Goal: Information Seeking & Learning: Learn about a topic

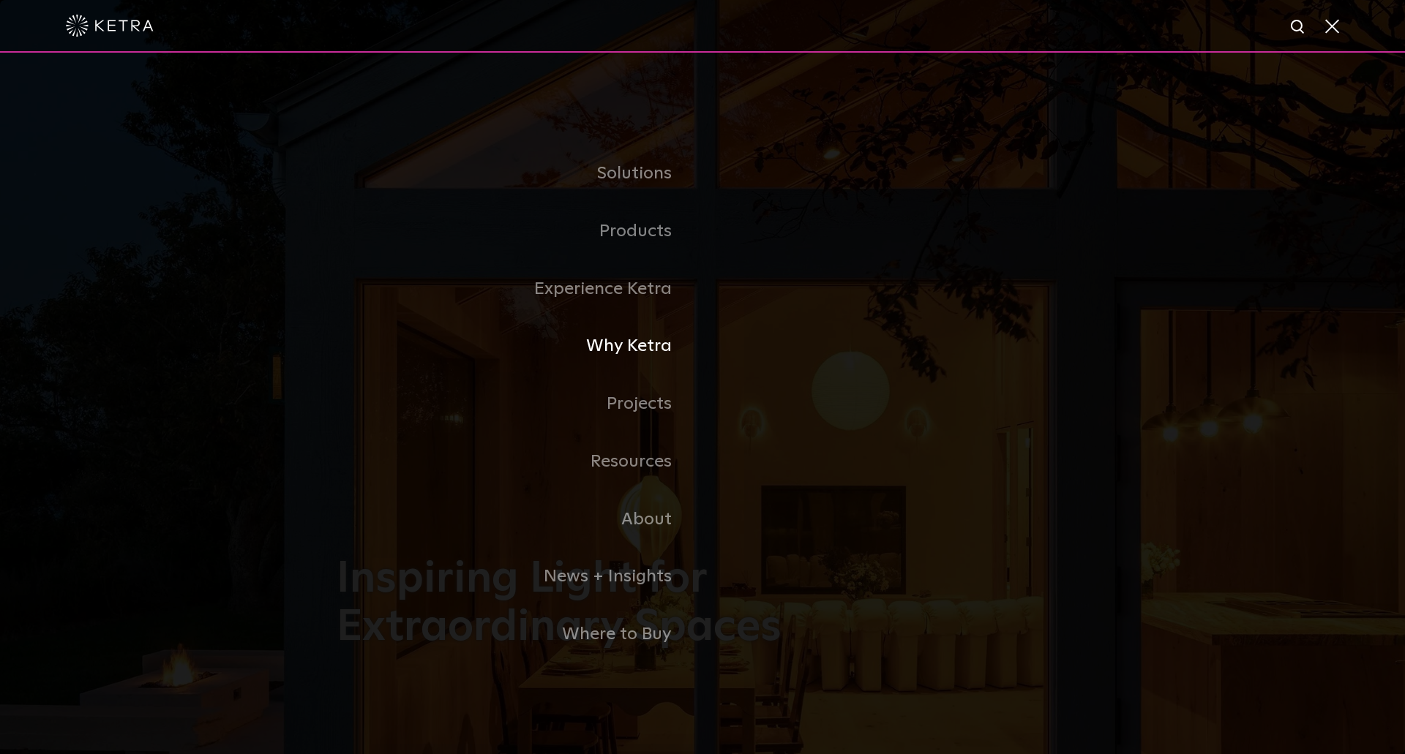
click at [625, 352] on link "Why Ketra" at bounding box center [520, 347] width 366 height 58
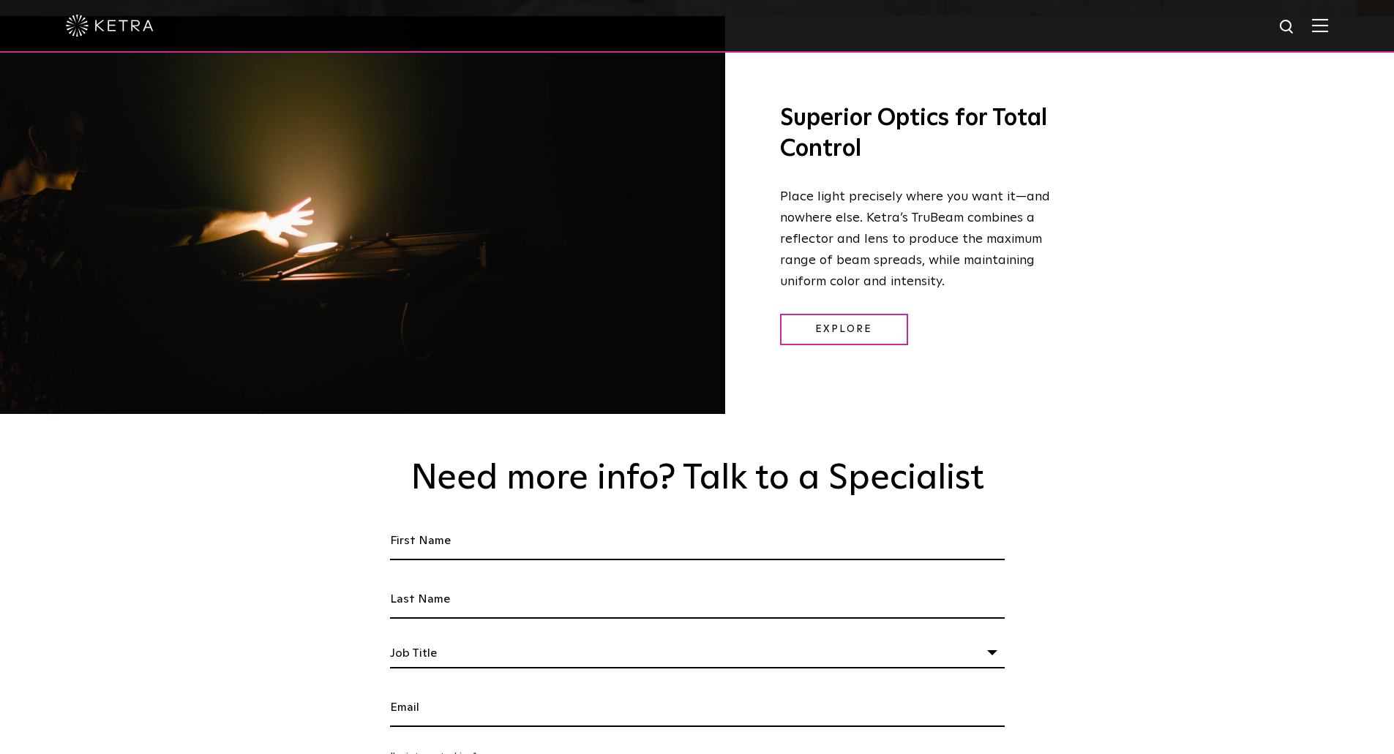
scroll to position [2561, 0]
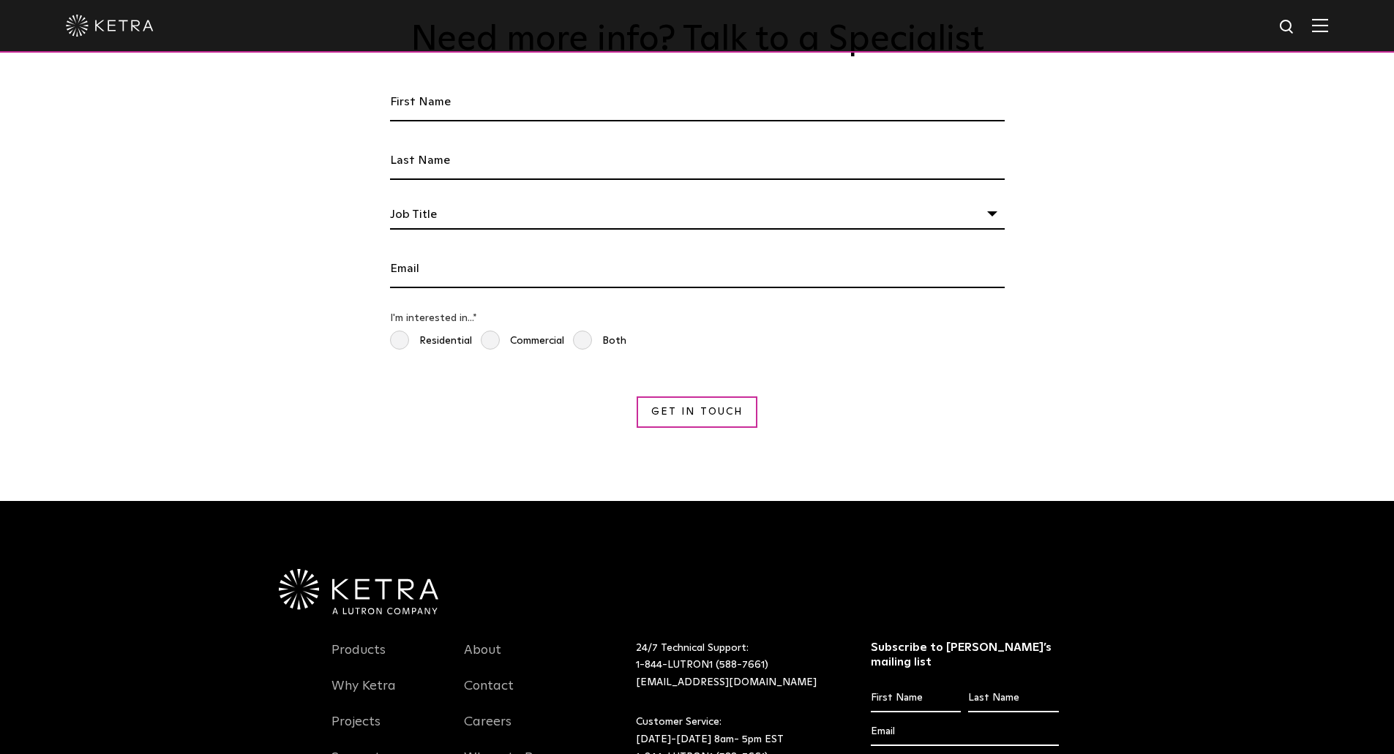
click at [1340, 23] on div at bounding box center [697, 26] width 1394 height 53
click at [1328, 40] on div at bounding box center [697, 25] width 1262 height 51
click at [1328, 35] on div at bounding box center [697, 25] width 1262 height 51
click at [1328, 30] on img at bounding box center [1320, 25] width 16 height 14
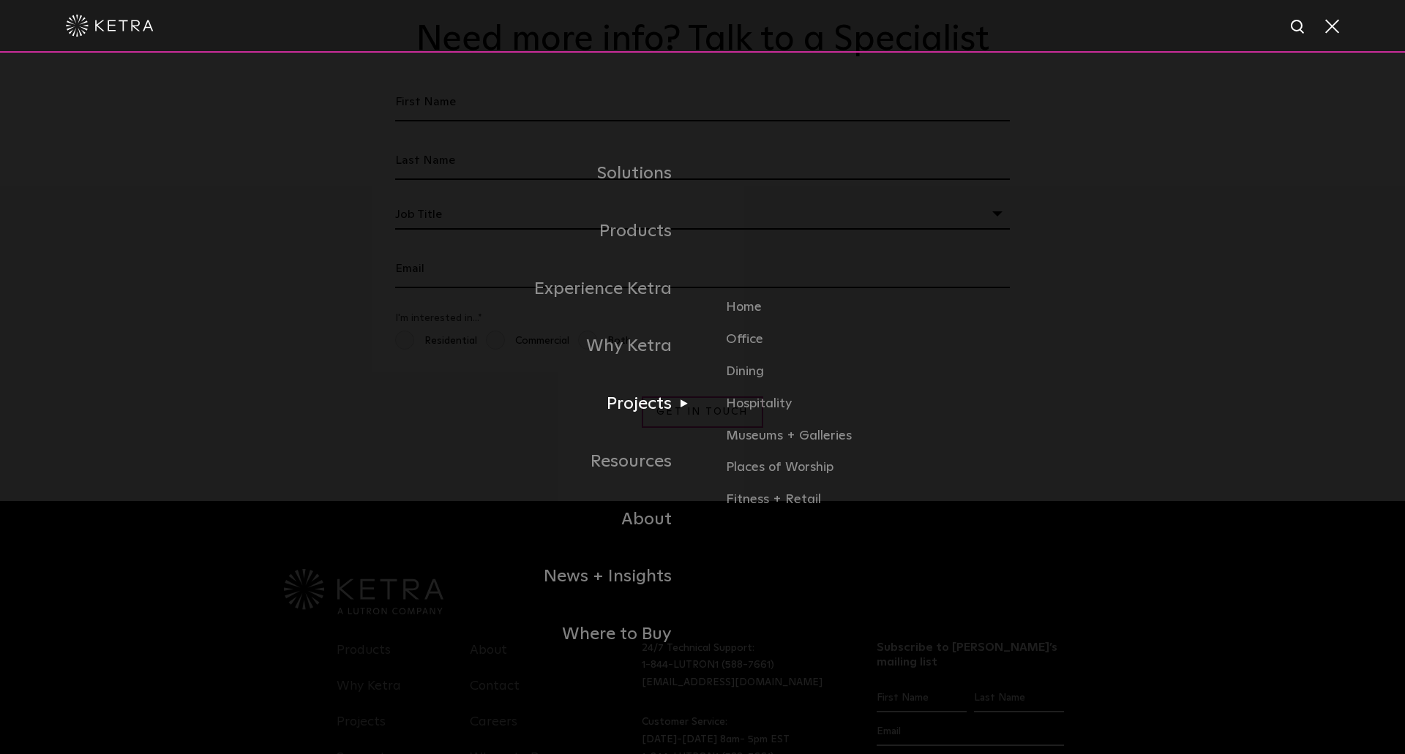
click at [616, 407] on link "Projects" at bounding box center [520, 404] width 366 height 58
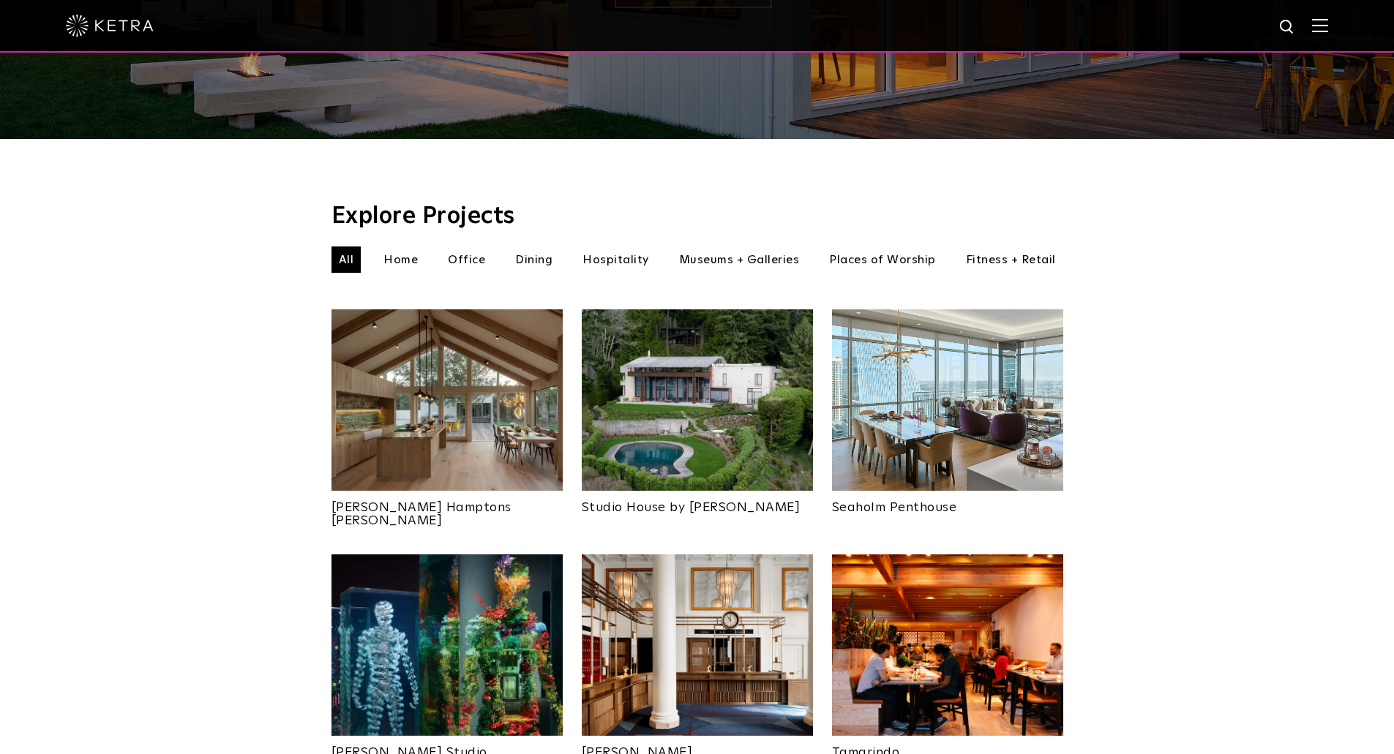
scroll to position [366, 0]
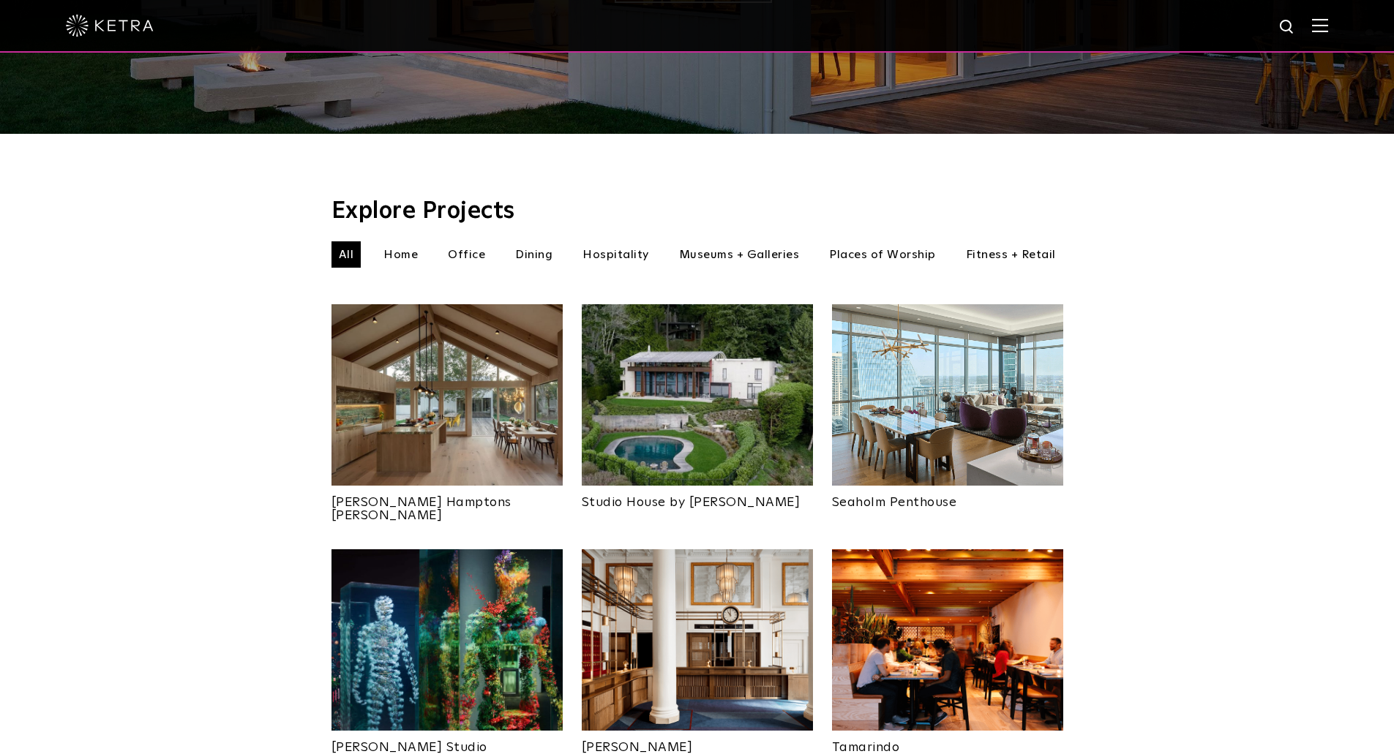
click at [996, 241] on li "Fitness + Retail" at bounding box center [1010, 254] width 105 height 26
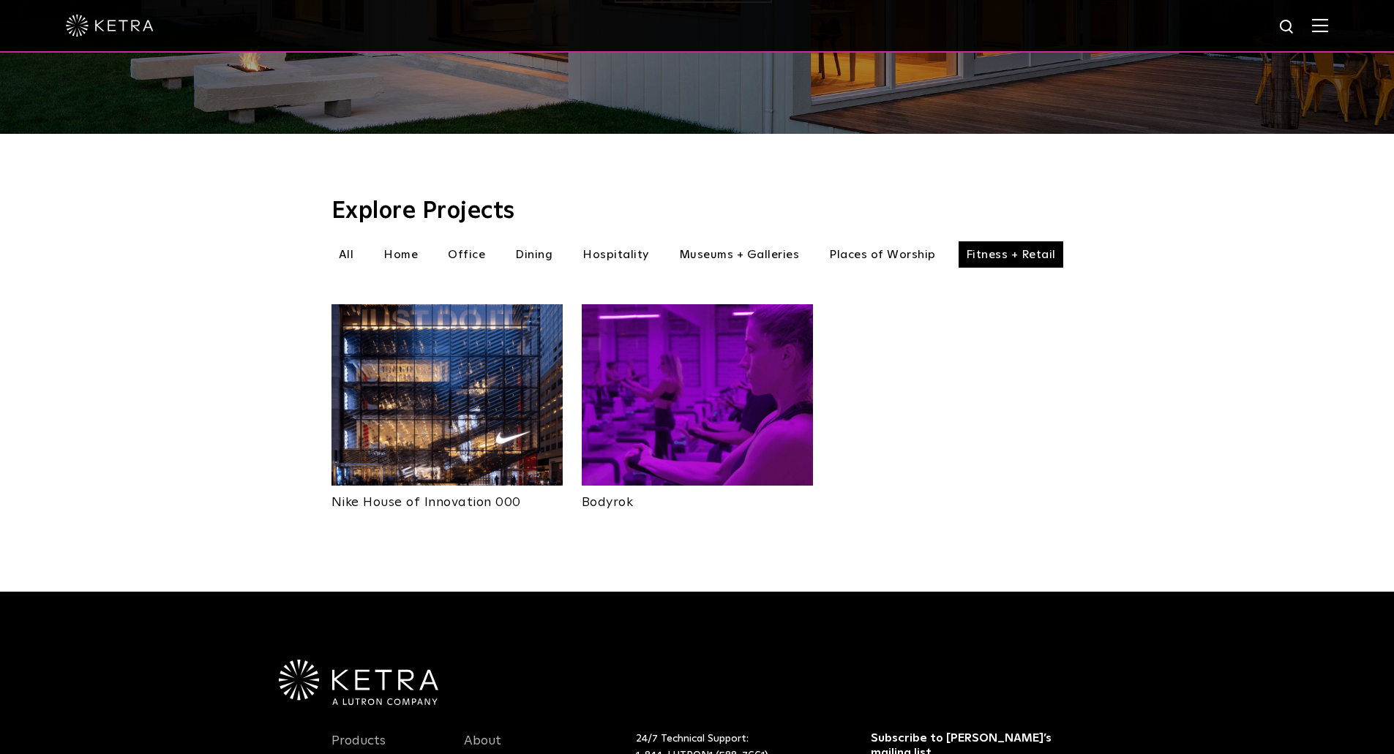
click at [912, 241] on li "Places of Worship" at bounding box center [882, 254] width 121 height 26
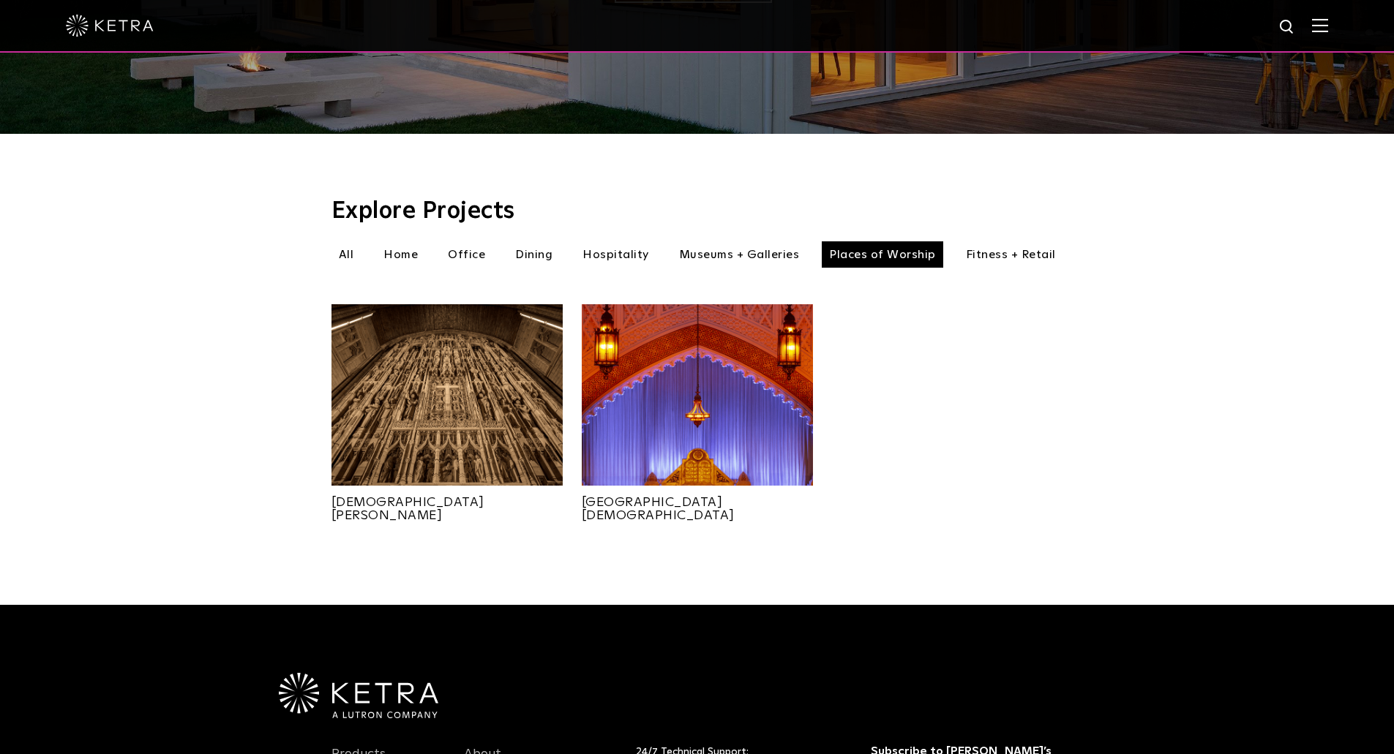
click at [781, 241] on li "Museums + Galleries" at bounding box center [739, 254] width 135 height 26
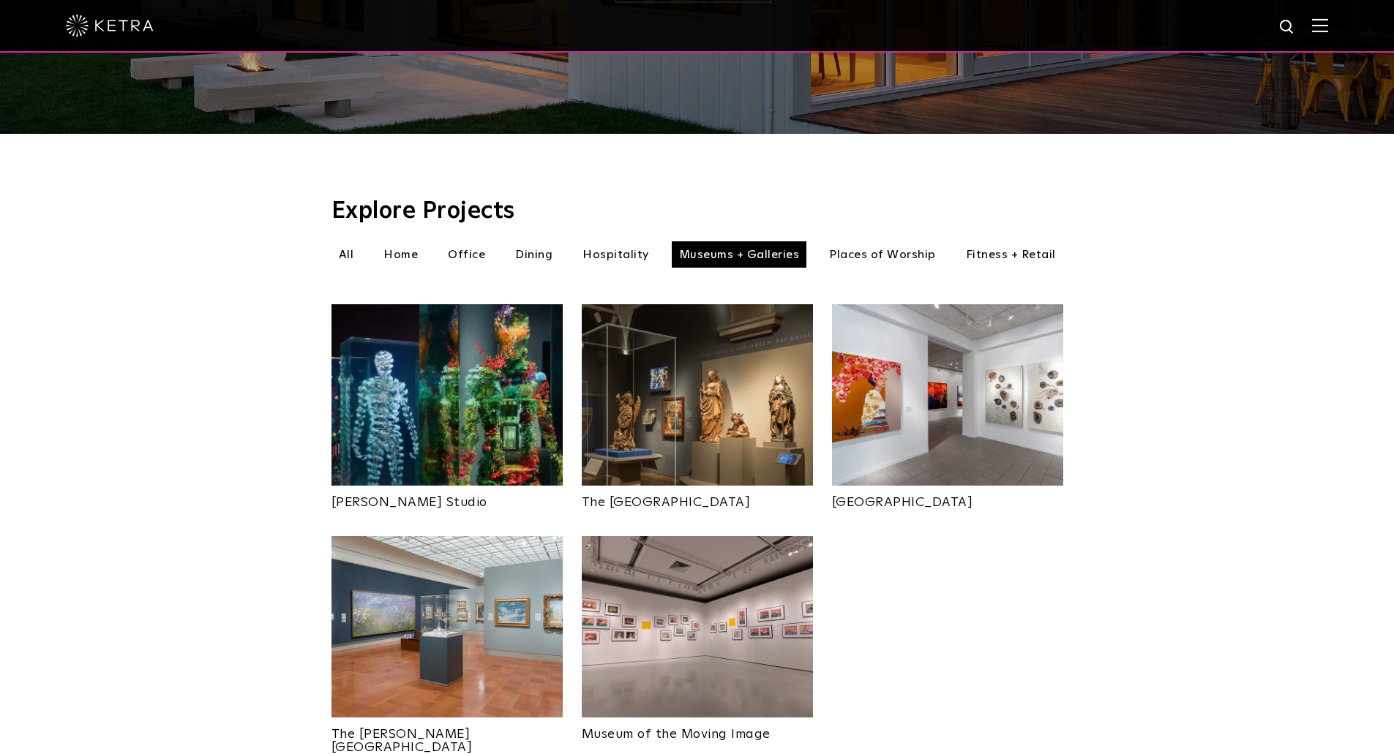
click at [632, 241] on li "Hospitality" at bounding box center [615, 254] width 81 height 26
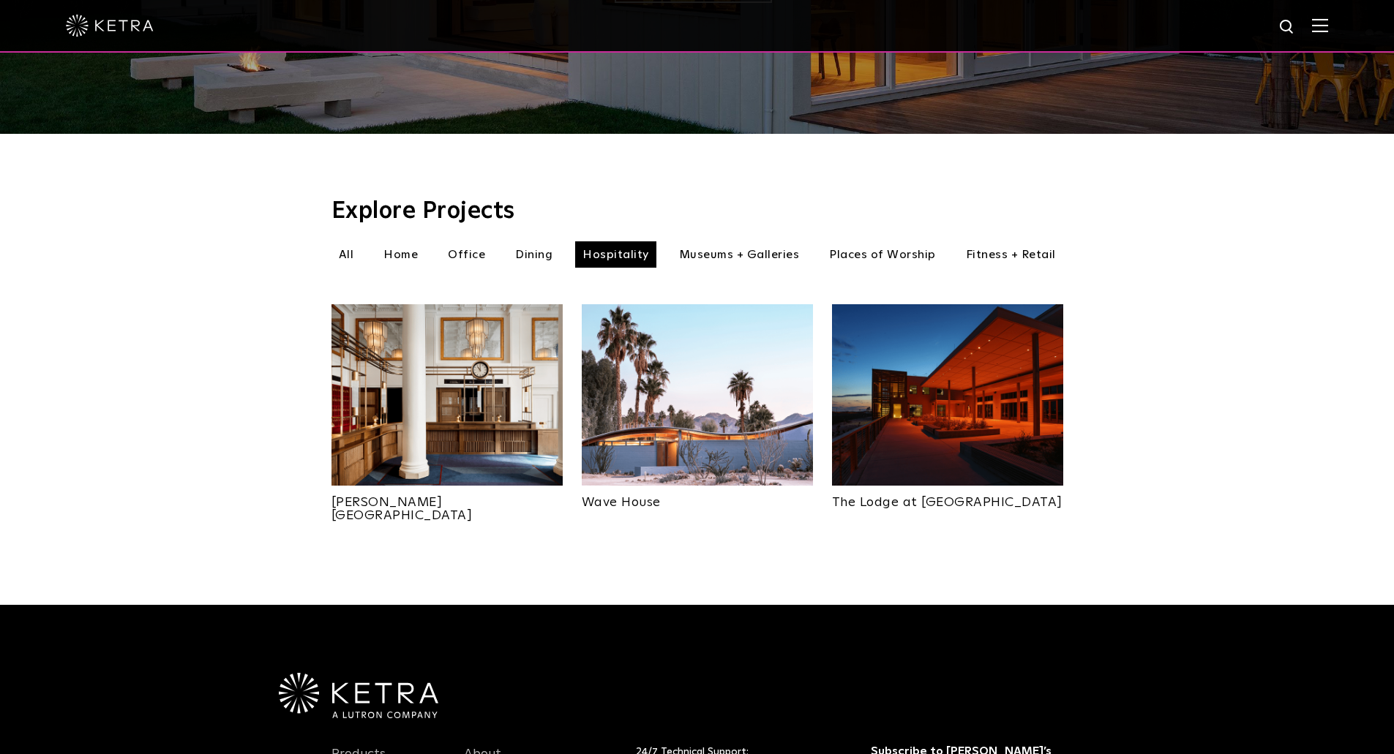
click at [545, 241] on li "Dining" at bounding box center [534, 254] width 52 height 26
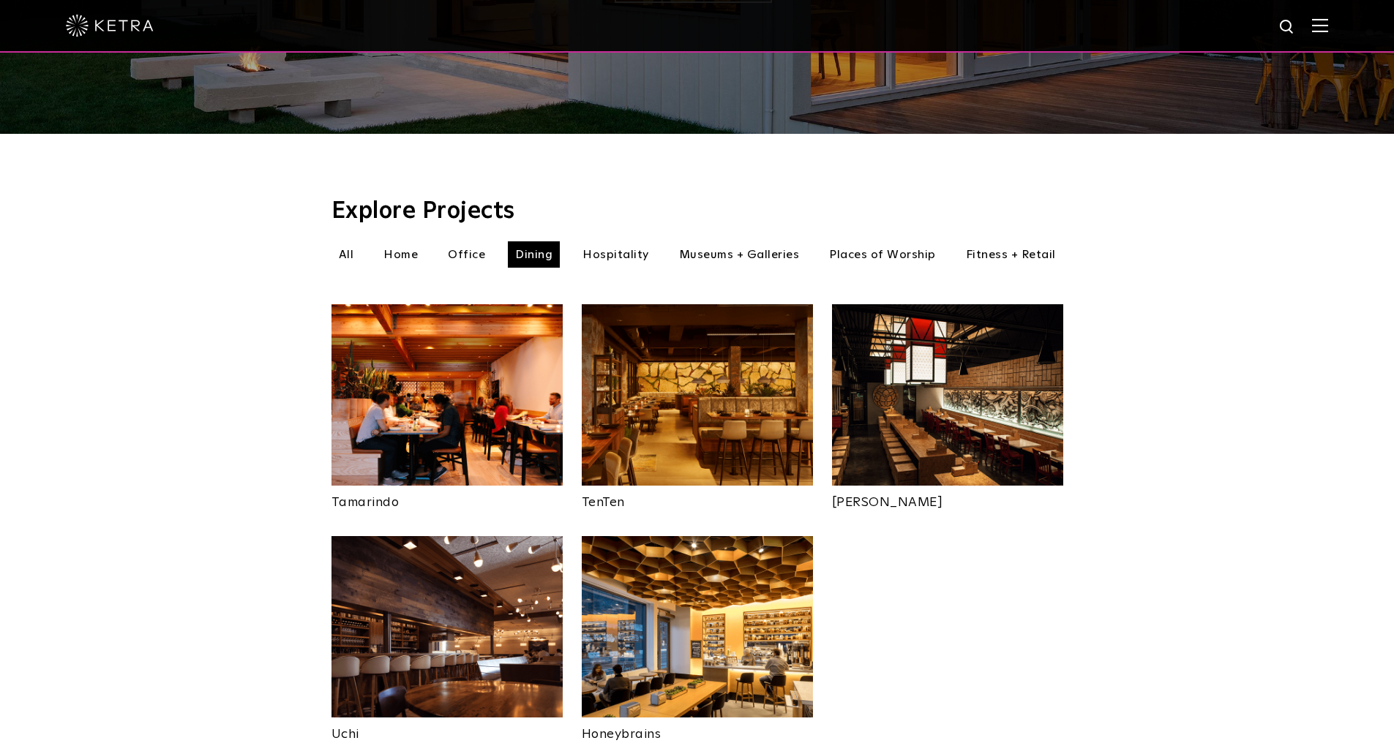
click at [492, 241] on li "Office" at bounding box center [466, 254] width 52 height 26
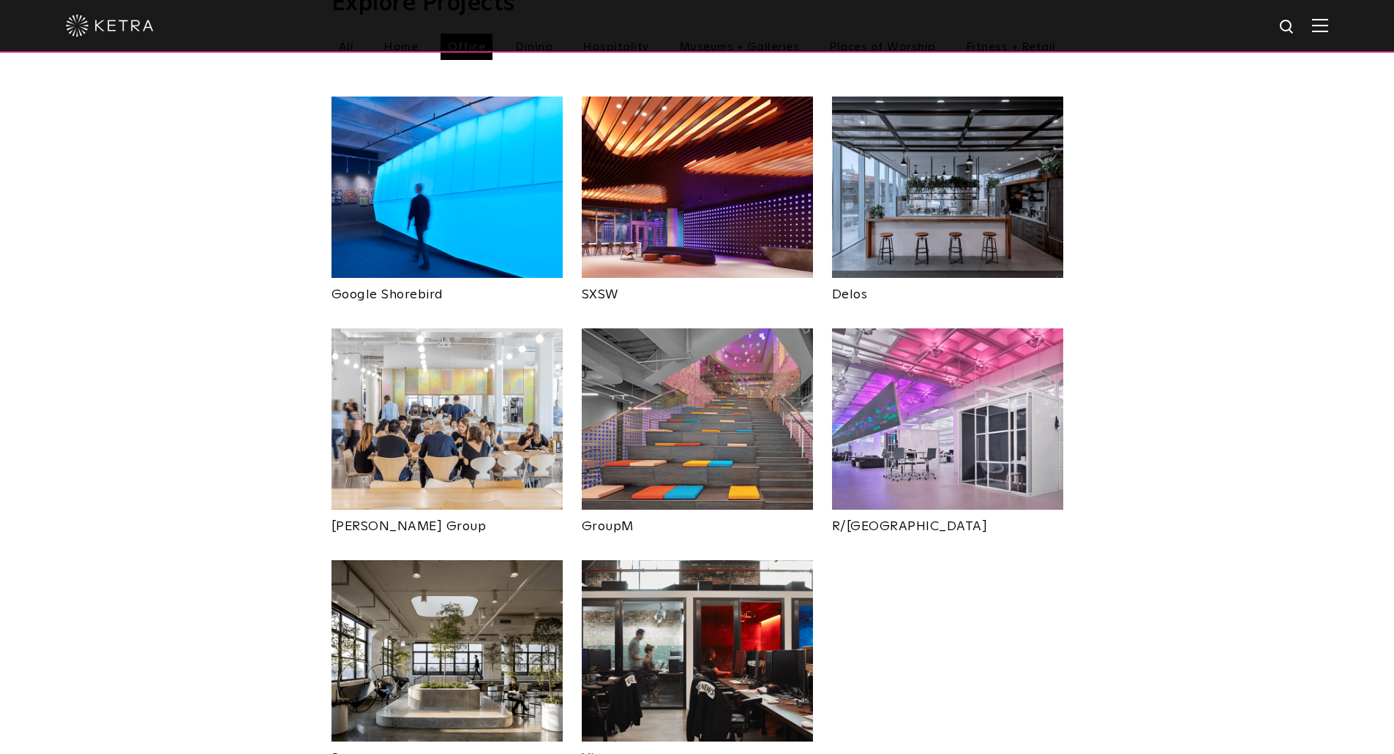
scroll to position [366, 0]
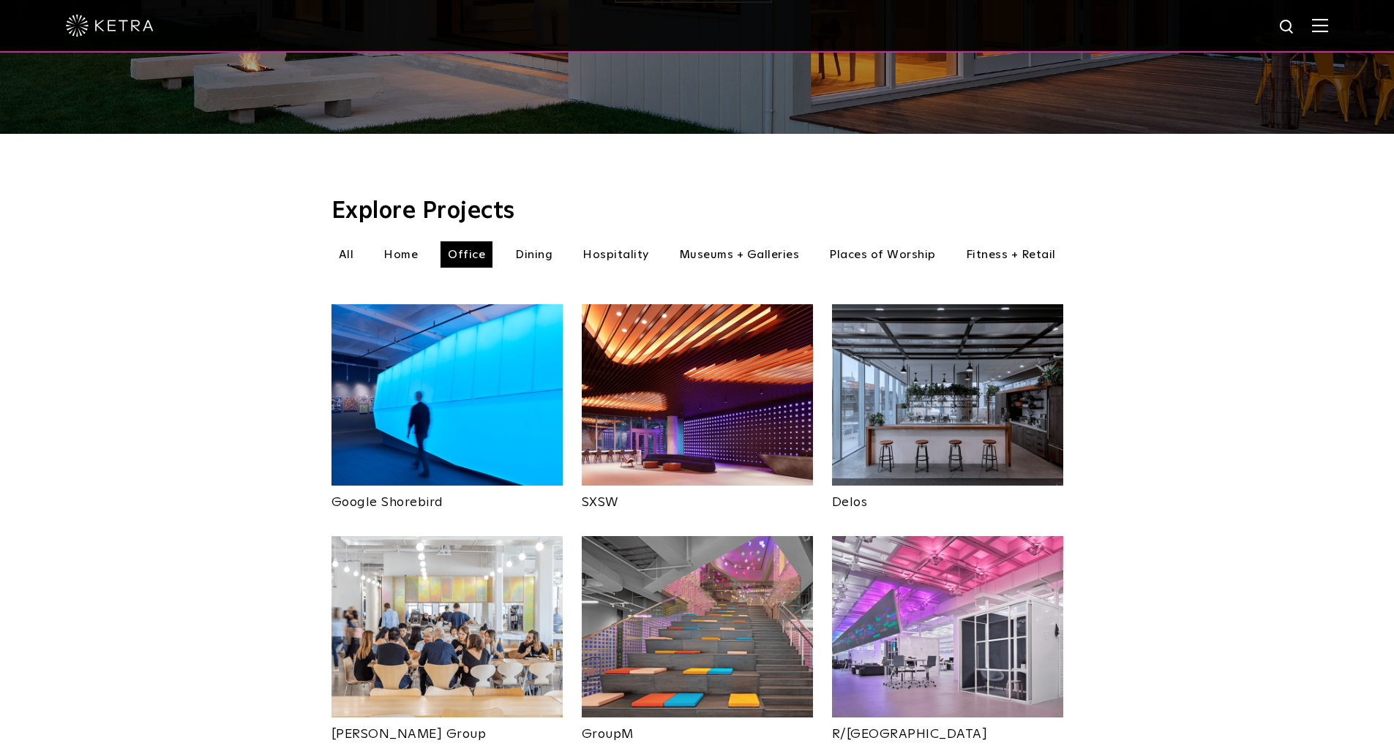
click at [416, 241] on li "Home" at bounding box center [400, 254] width 49 height 26
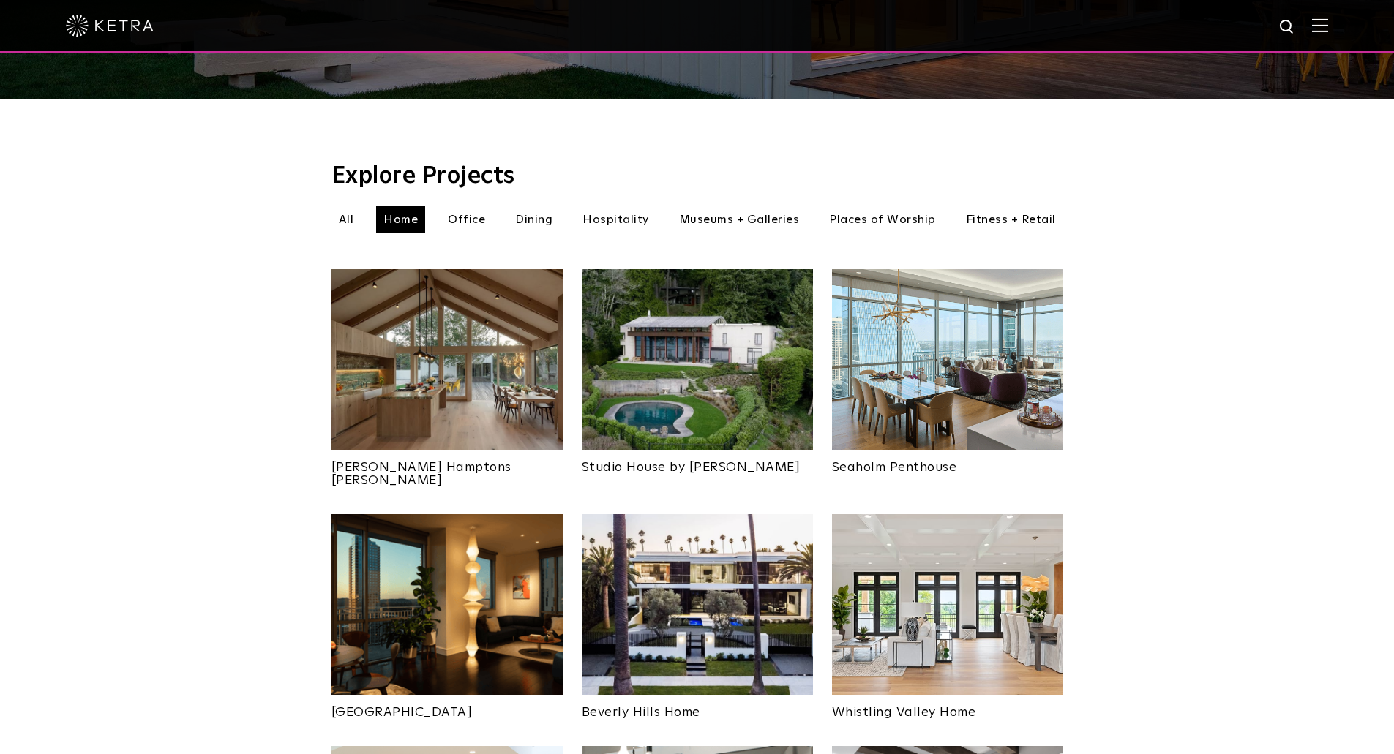
scroll to position [366, 0]
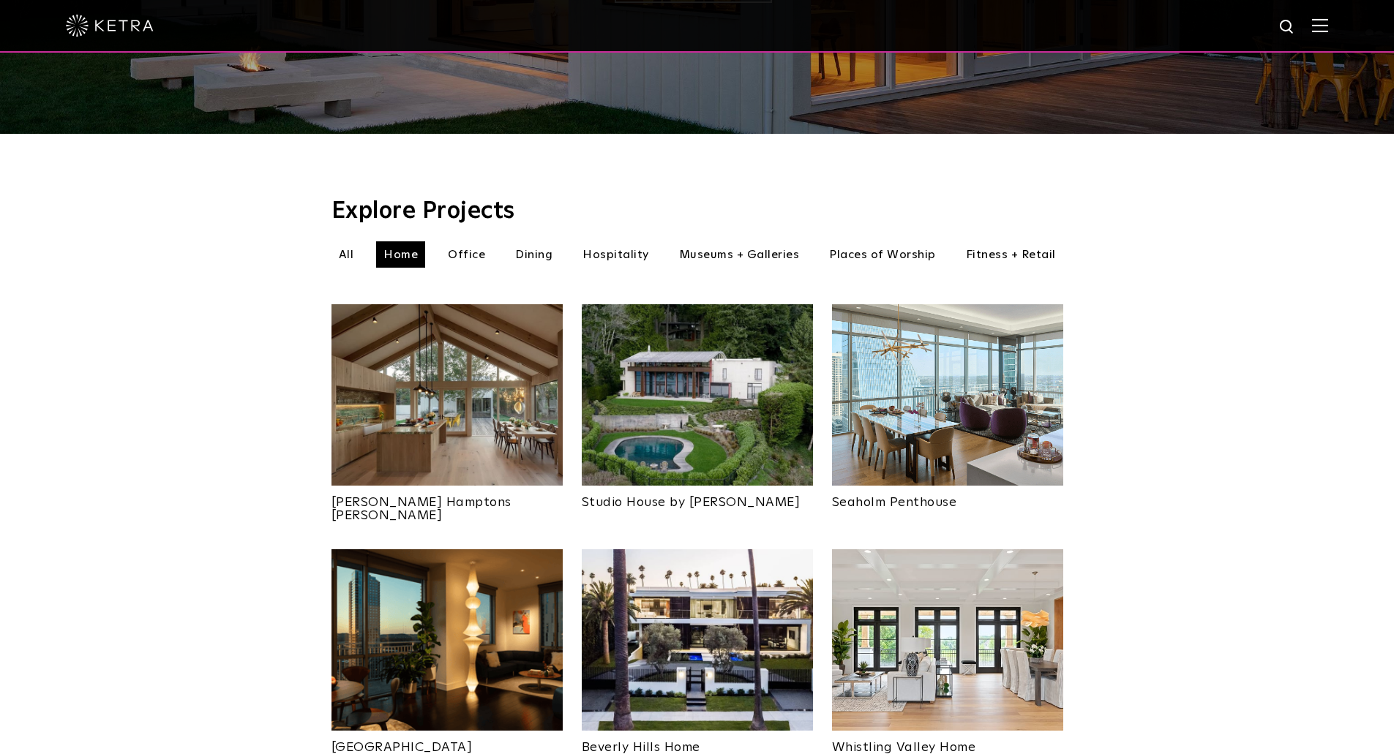
click at [340, 241] on li "All" at bounding box center [346, 254] width 30 height 26
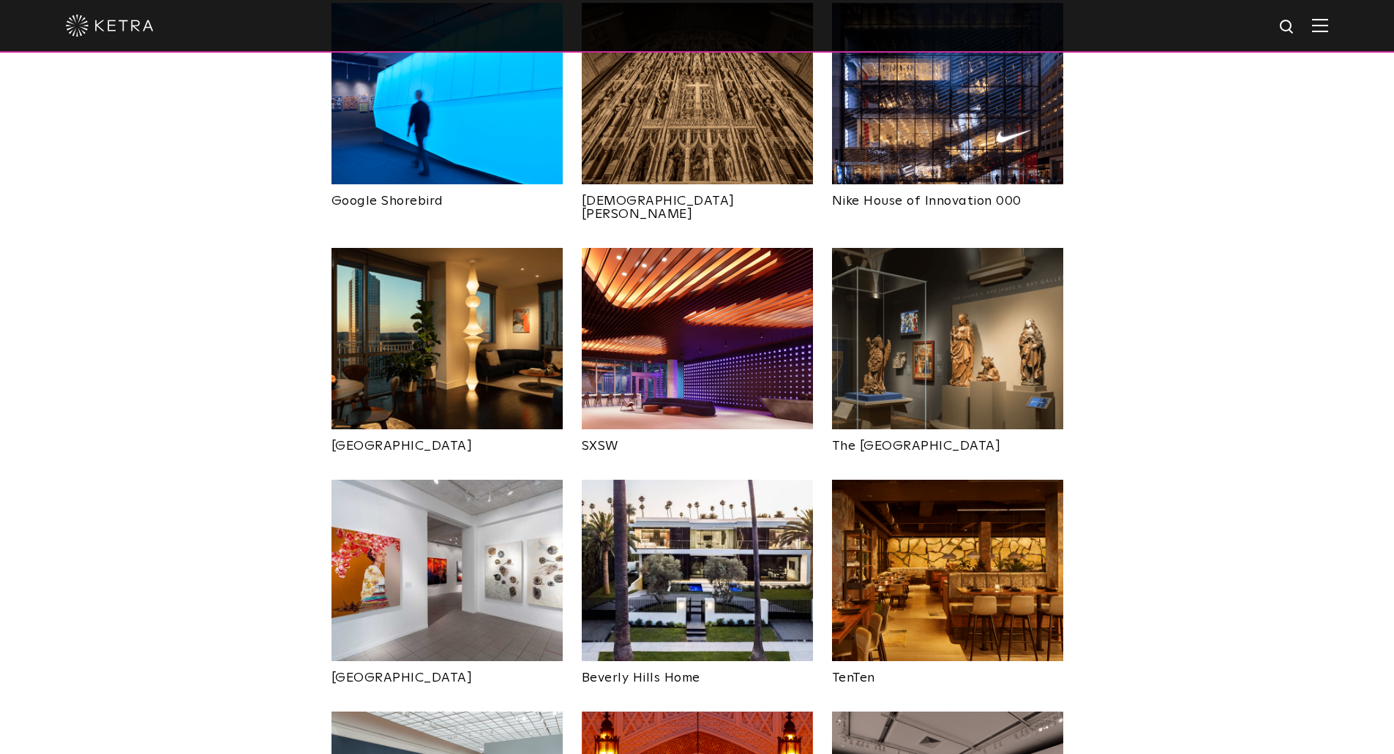
scroll to position [1244, 0]
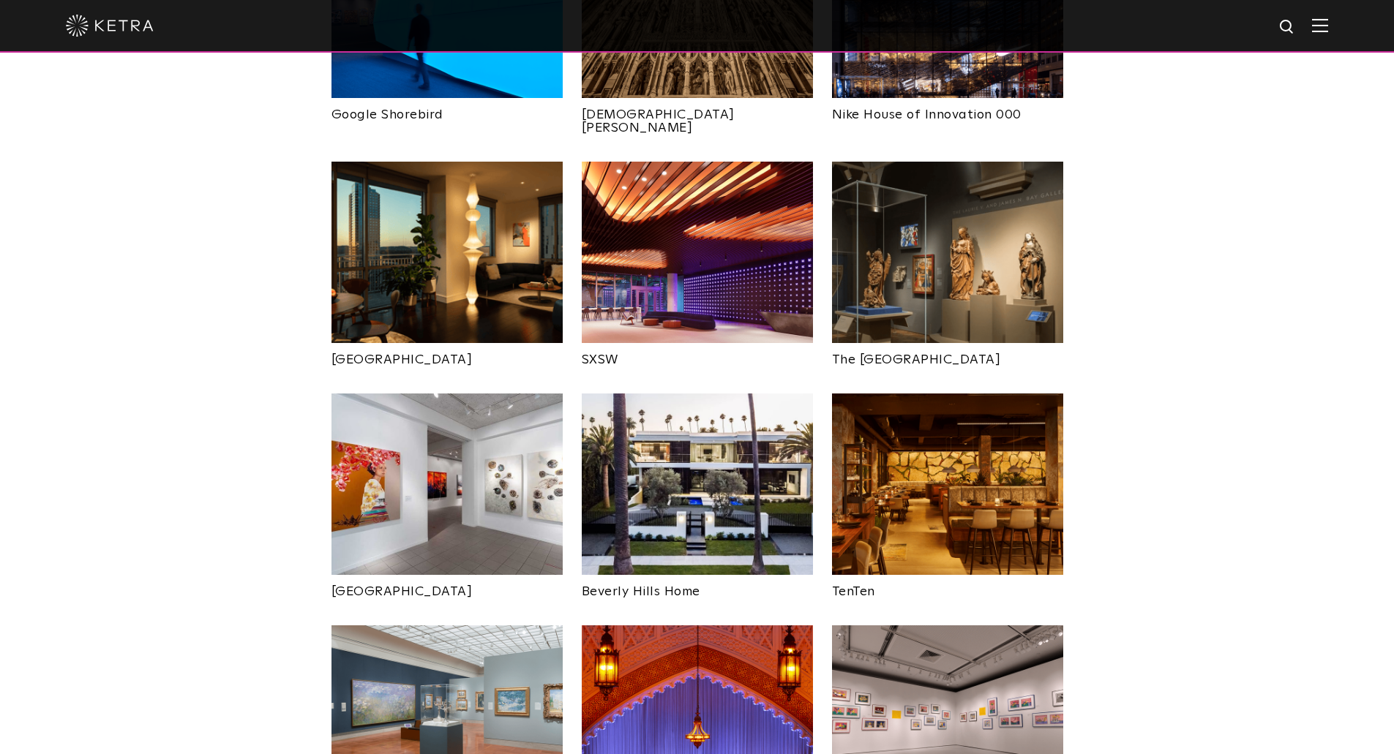
click at [724, 394] on img at bounding box center [697, 484] width 231 height 181
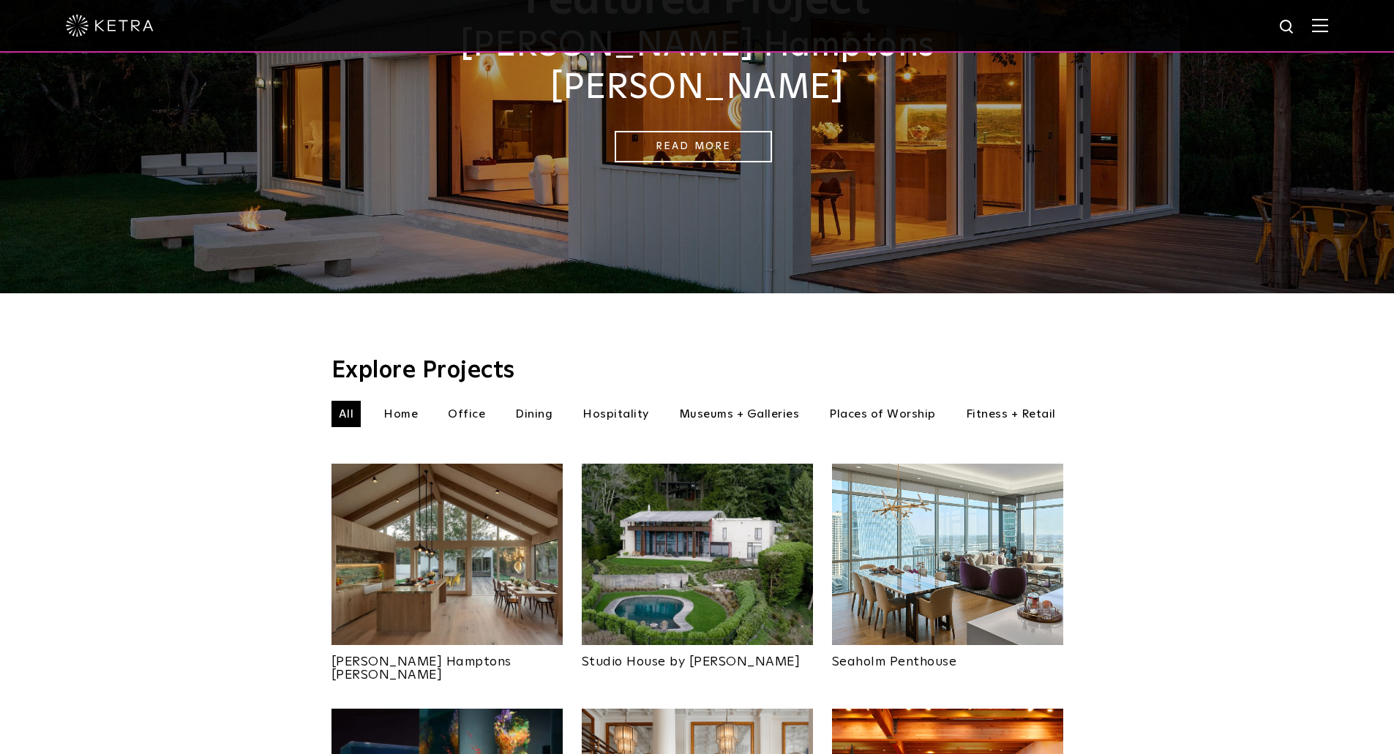
scroll to position [219, 0]
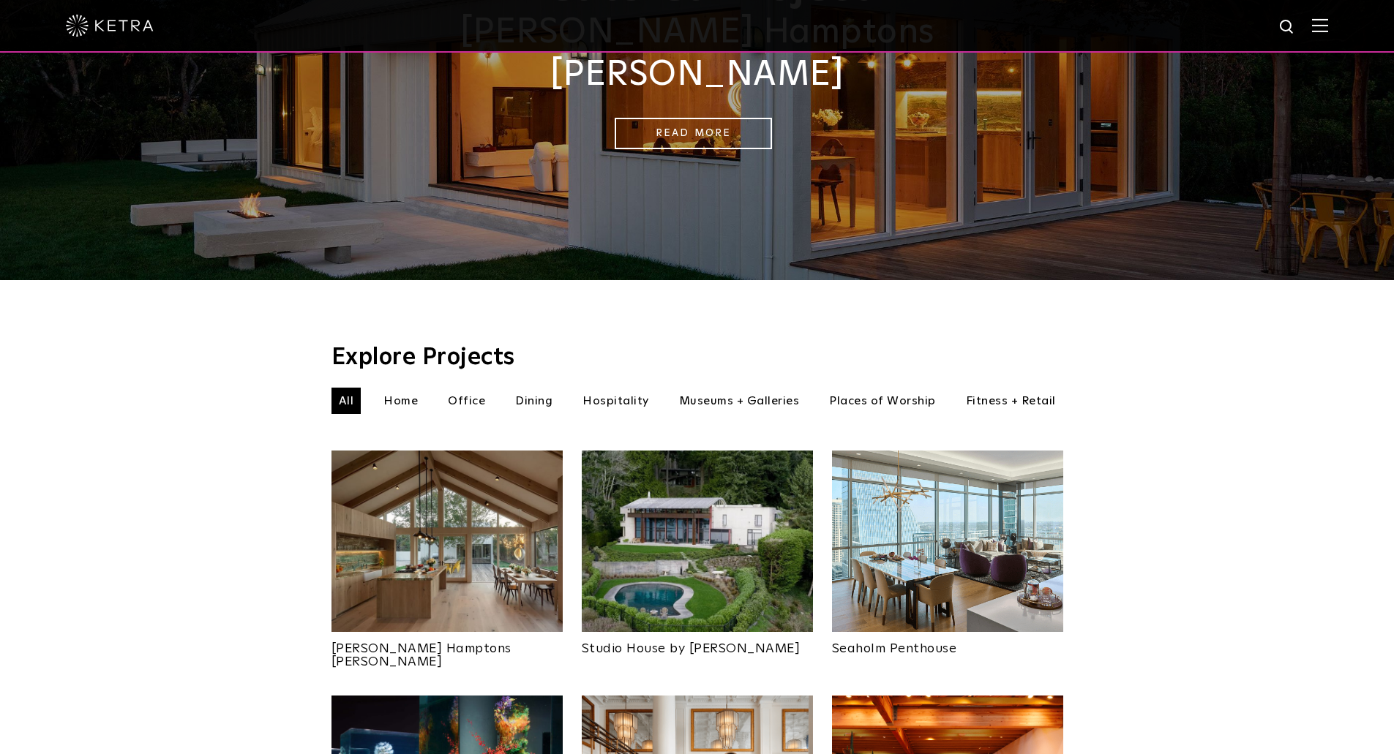
click at [437, 491] on img at bounding box center [446, 541] width 231 height 181
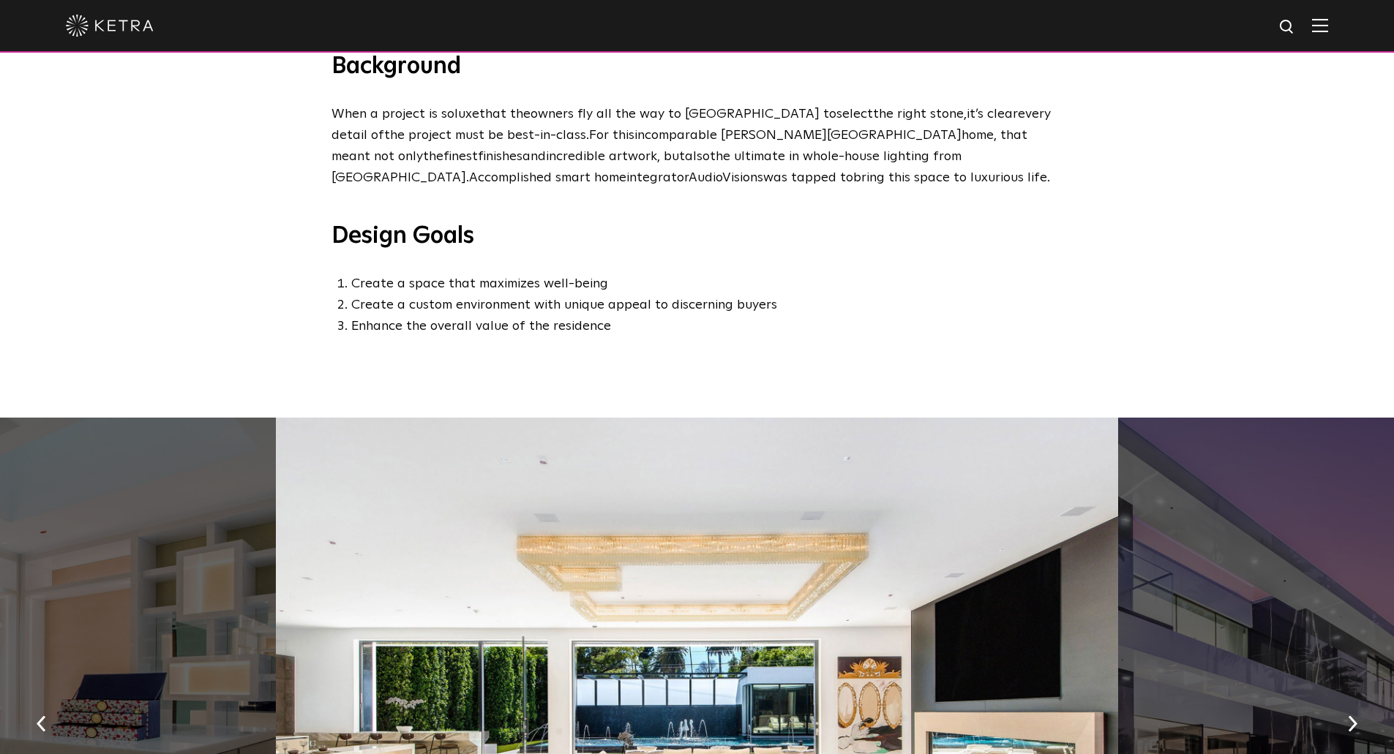
scroll to position [951, 0]
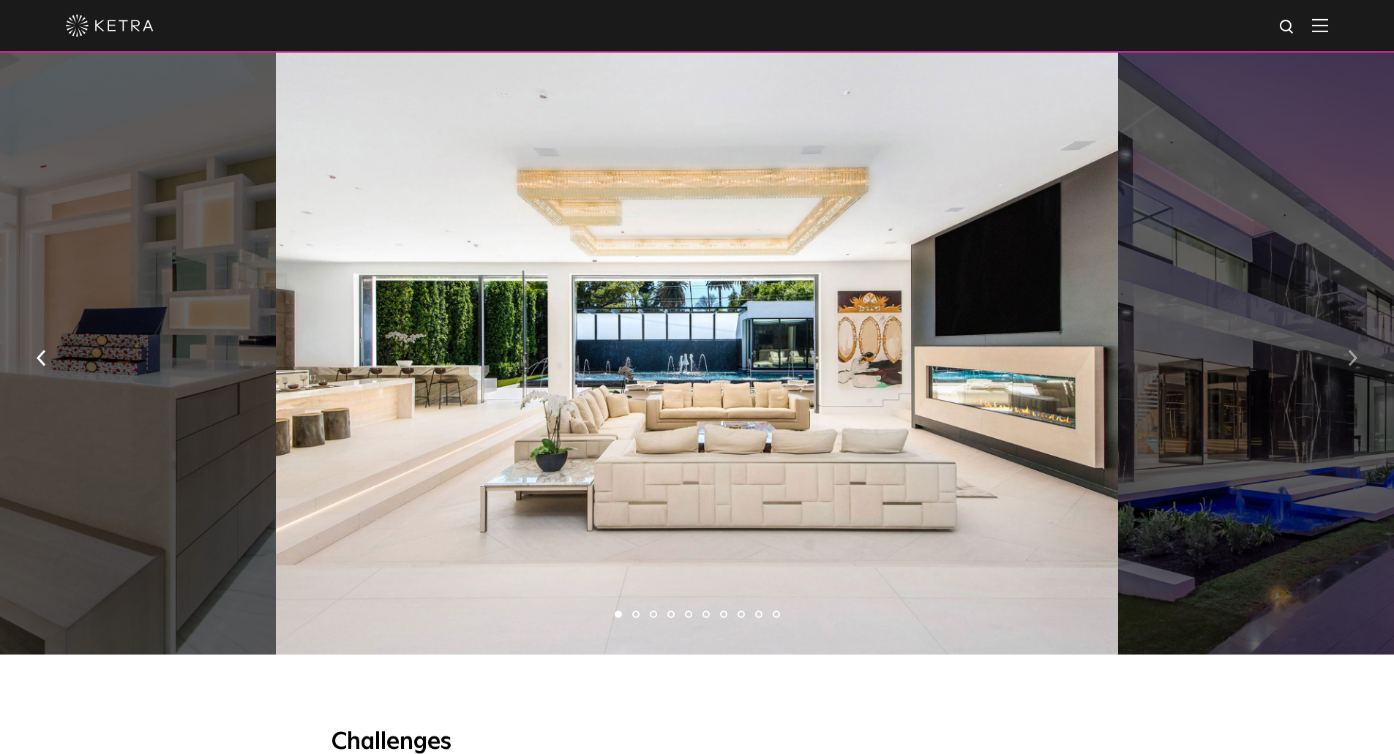
click at [1348, 362] on img "button" at bounding box center [1353, 358] width 10 height 16
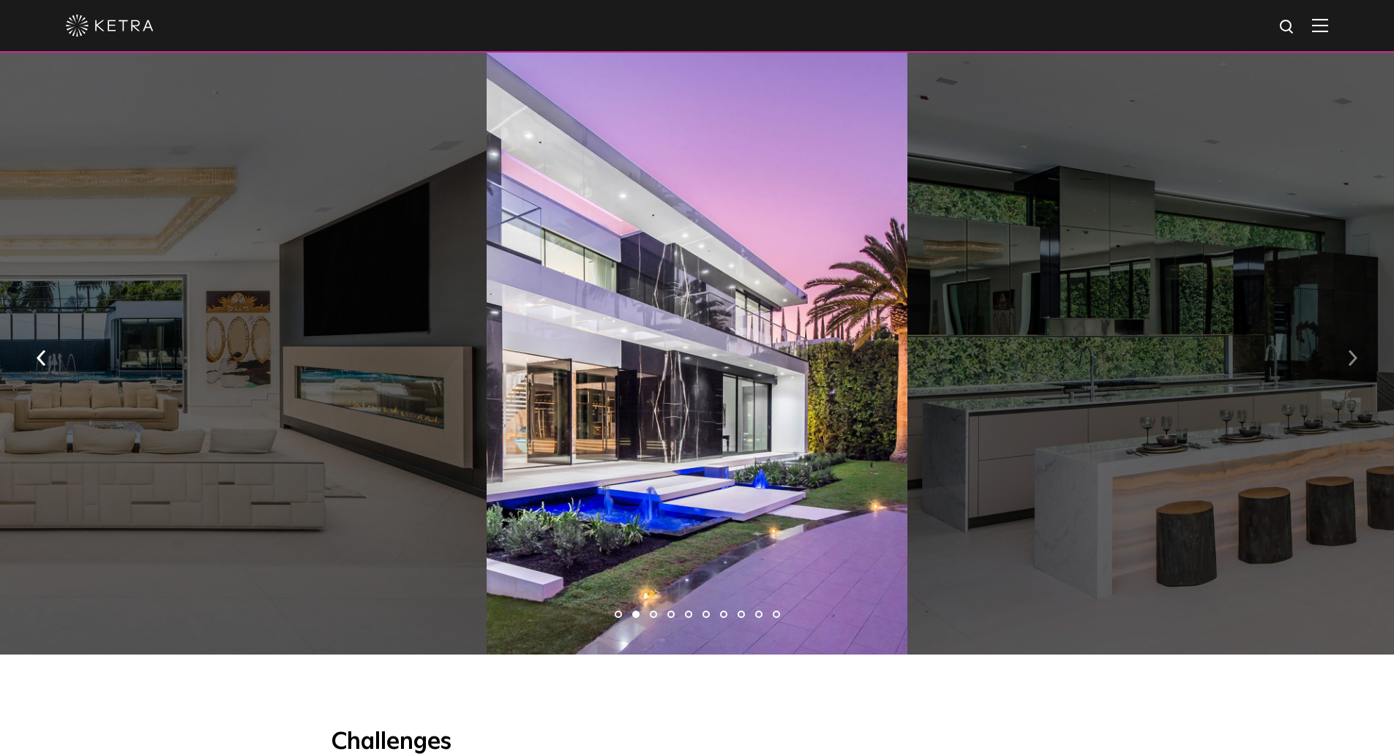
click at [1348, 362] on img "button" at bounding box center [1353, 358] width 10 height 16
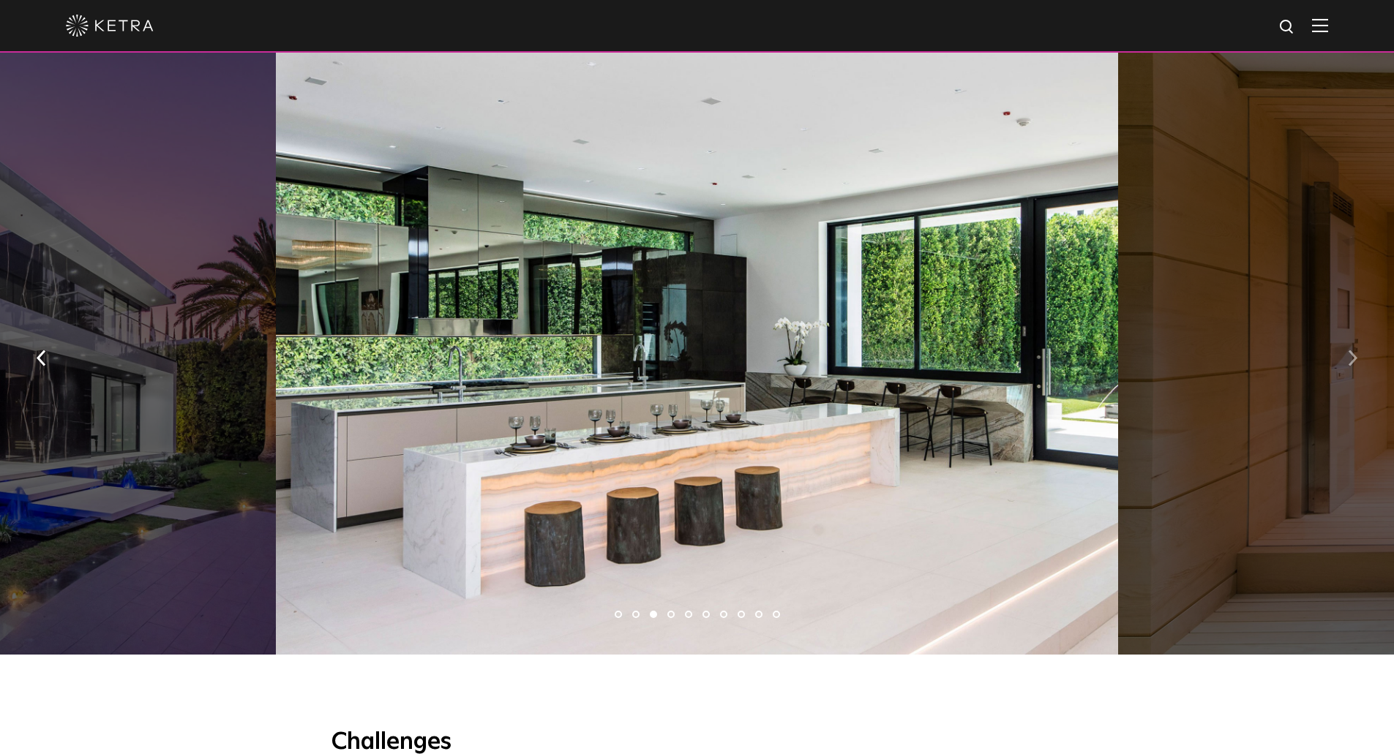
click at [1348, 362] on img "button" at bounding box center [1353, 358] width 10 height 16
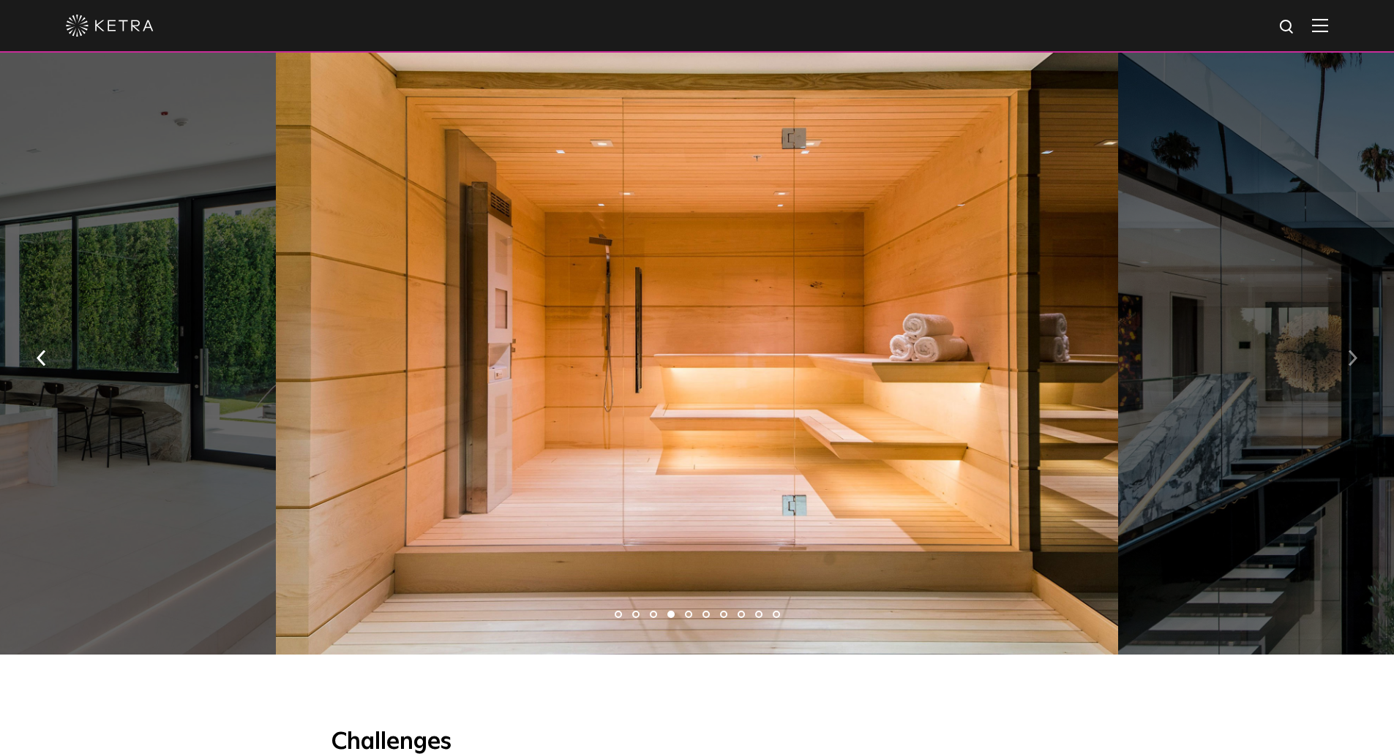
click at [1348, 362] on img "button" at bounding box center [1353, 358] width 10 height 16
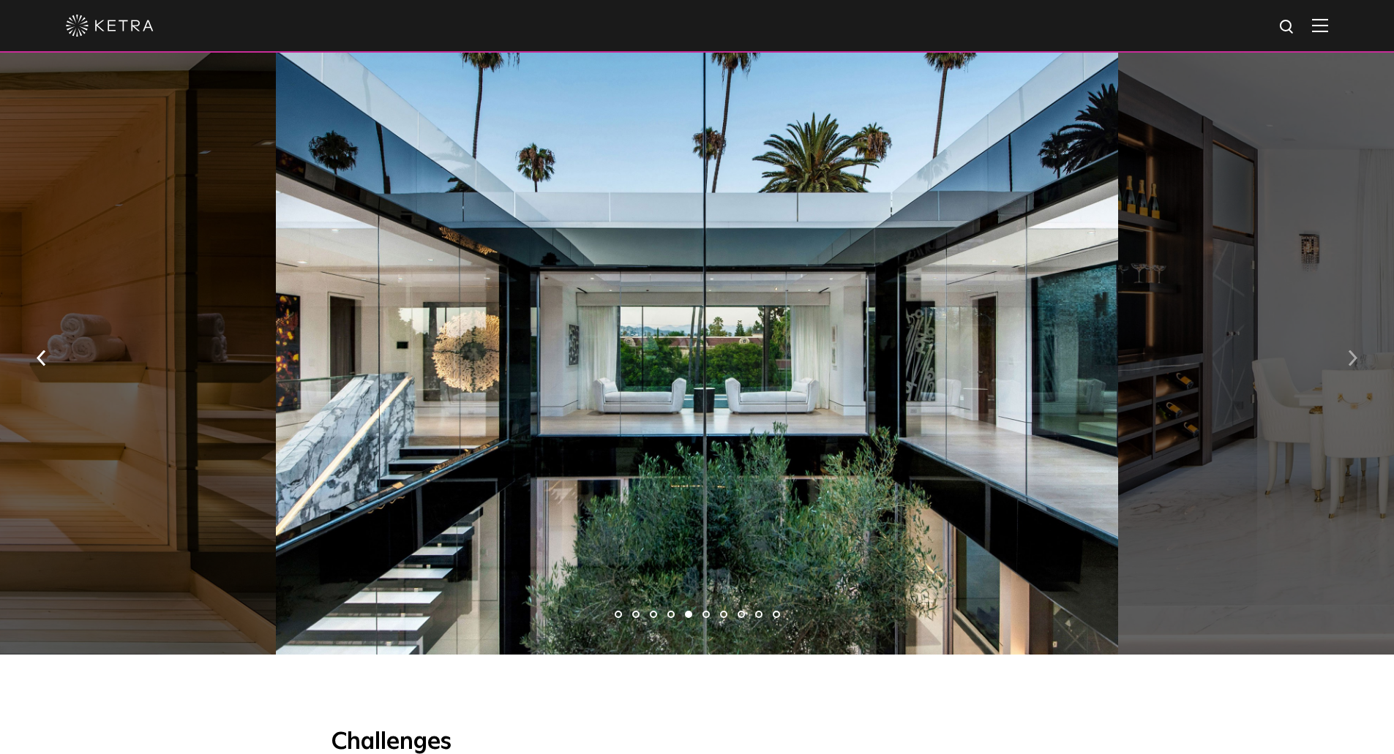
click at [1347, 362] on button "button" at bounding box center [1352, 356] width 31 height 50
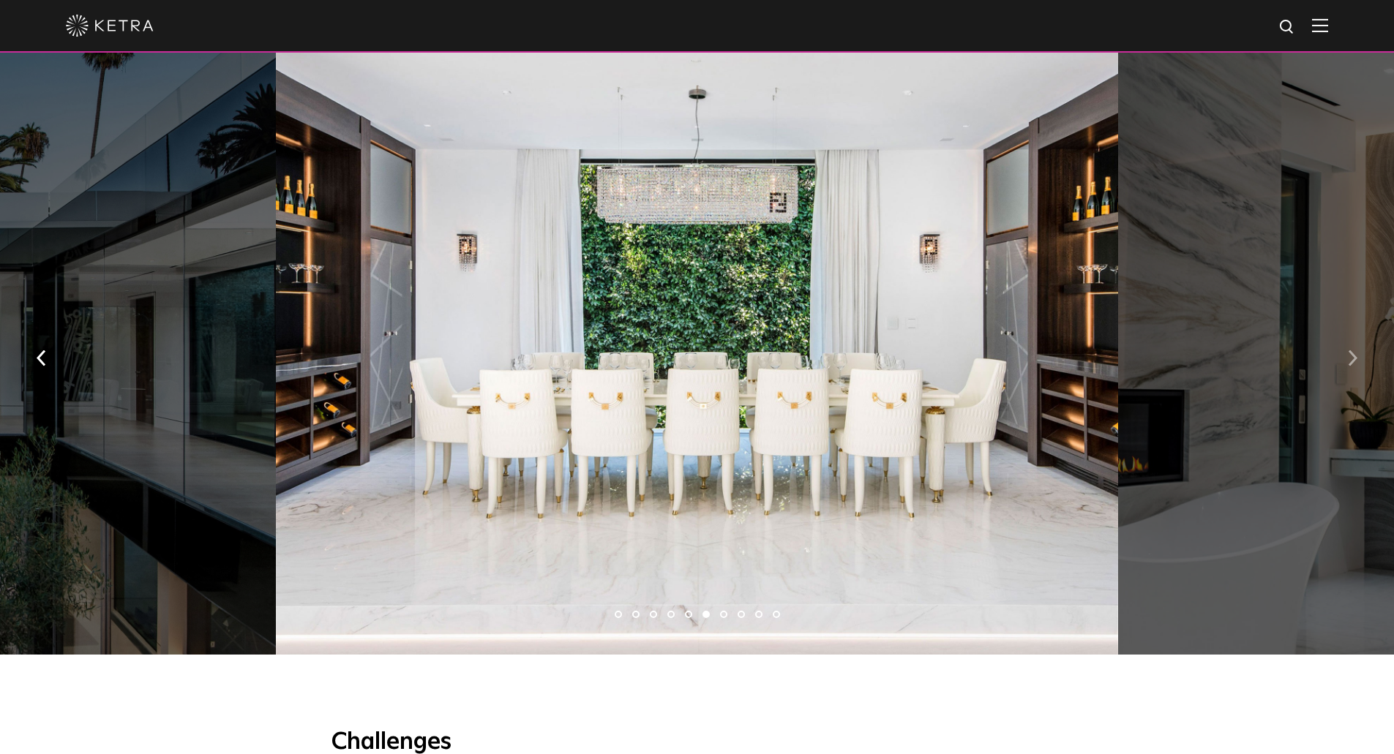
click at [1347, 362] on button "button" at bounding box center [1352, 356] width 31 height 50
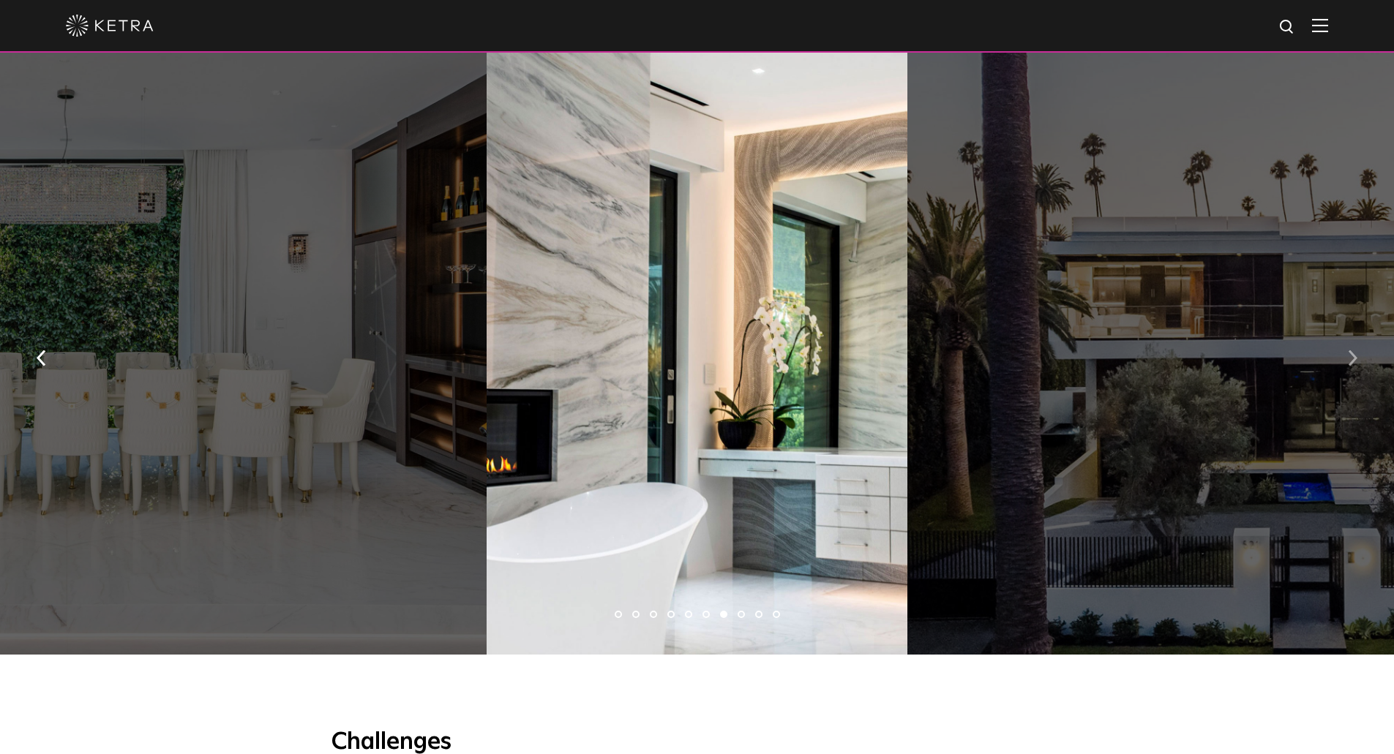
click at [1347, 362] on button "button" at bounding box center [1352, 356] width 31 height 50
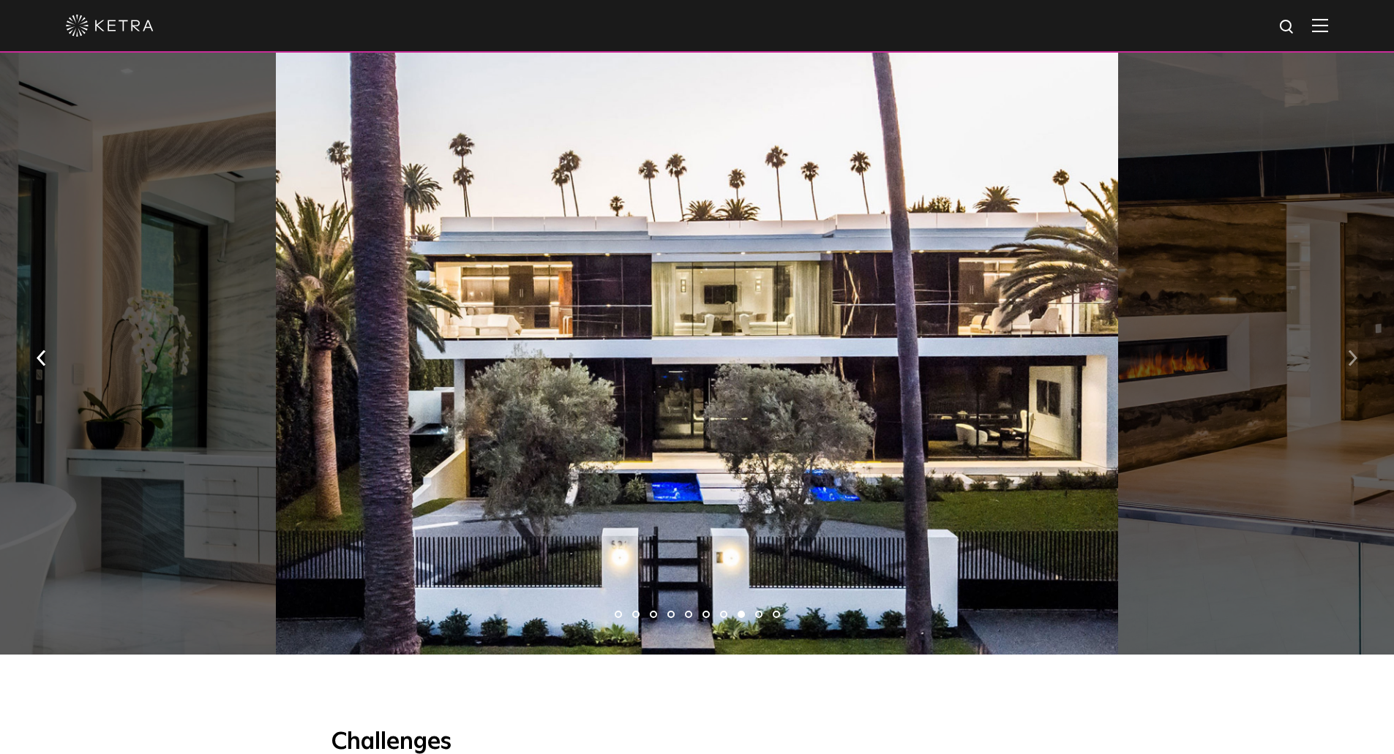
click at [1347, 362] on button "button" at bounding box center [1352, 356] width 31 height 50
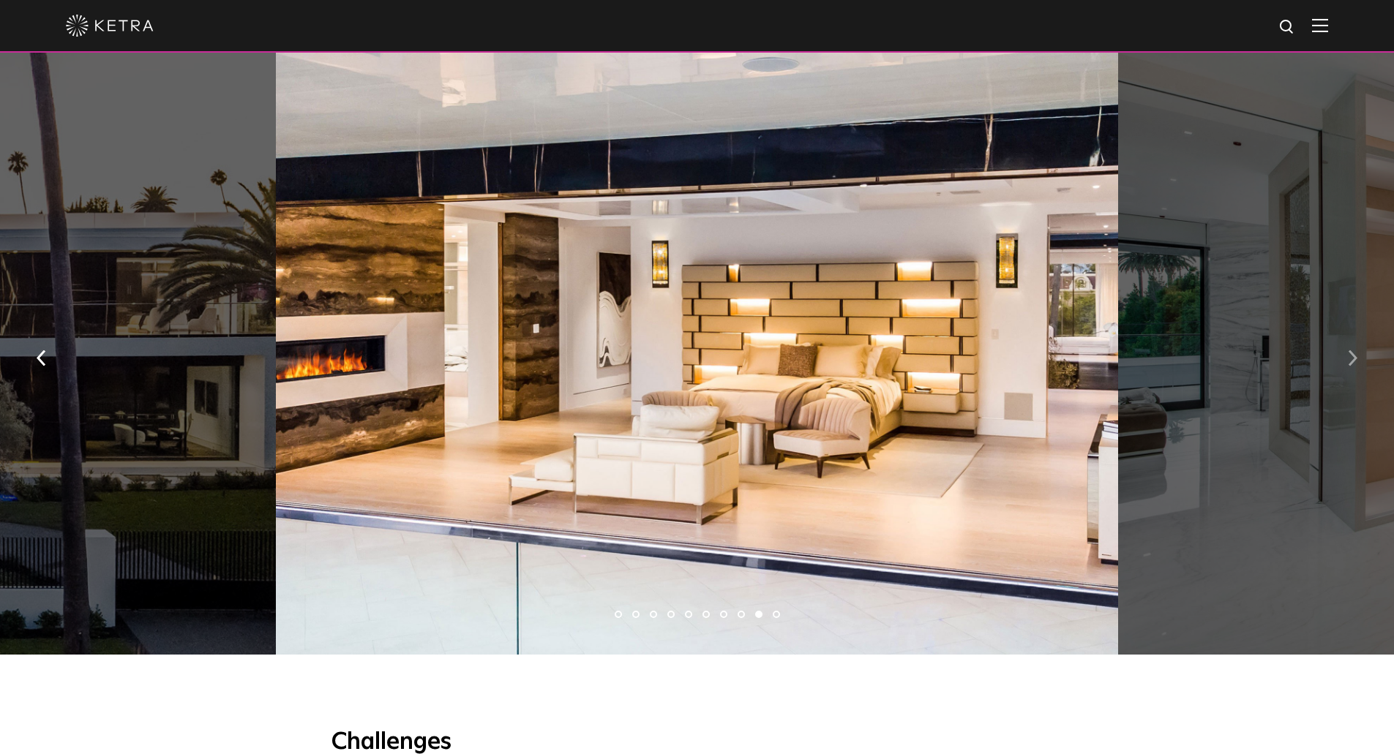
click at [1347, 362] on button "button" at bounding box center [1352, 356] width 31 height 50
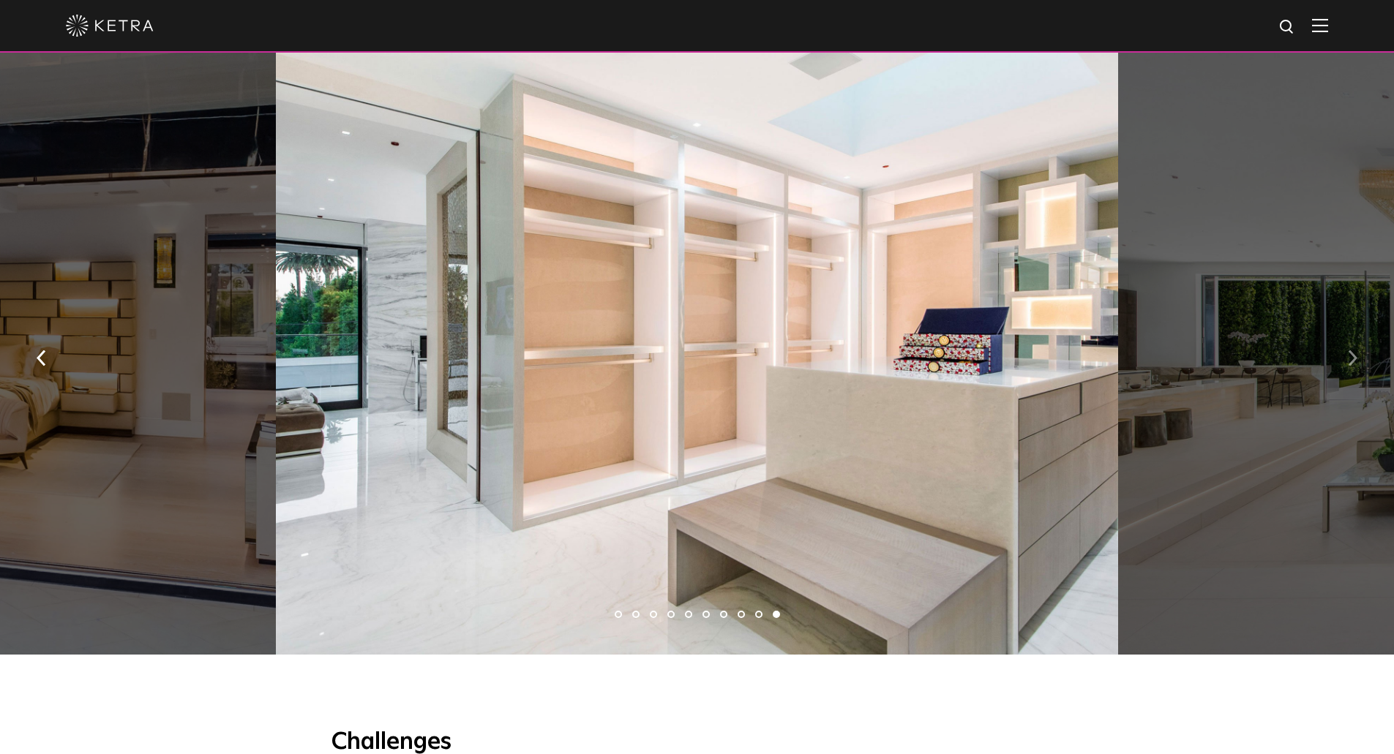
click at [1347, 362] on button "button" at bounding box center [1352, 356] width 31 height 50
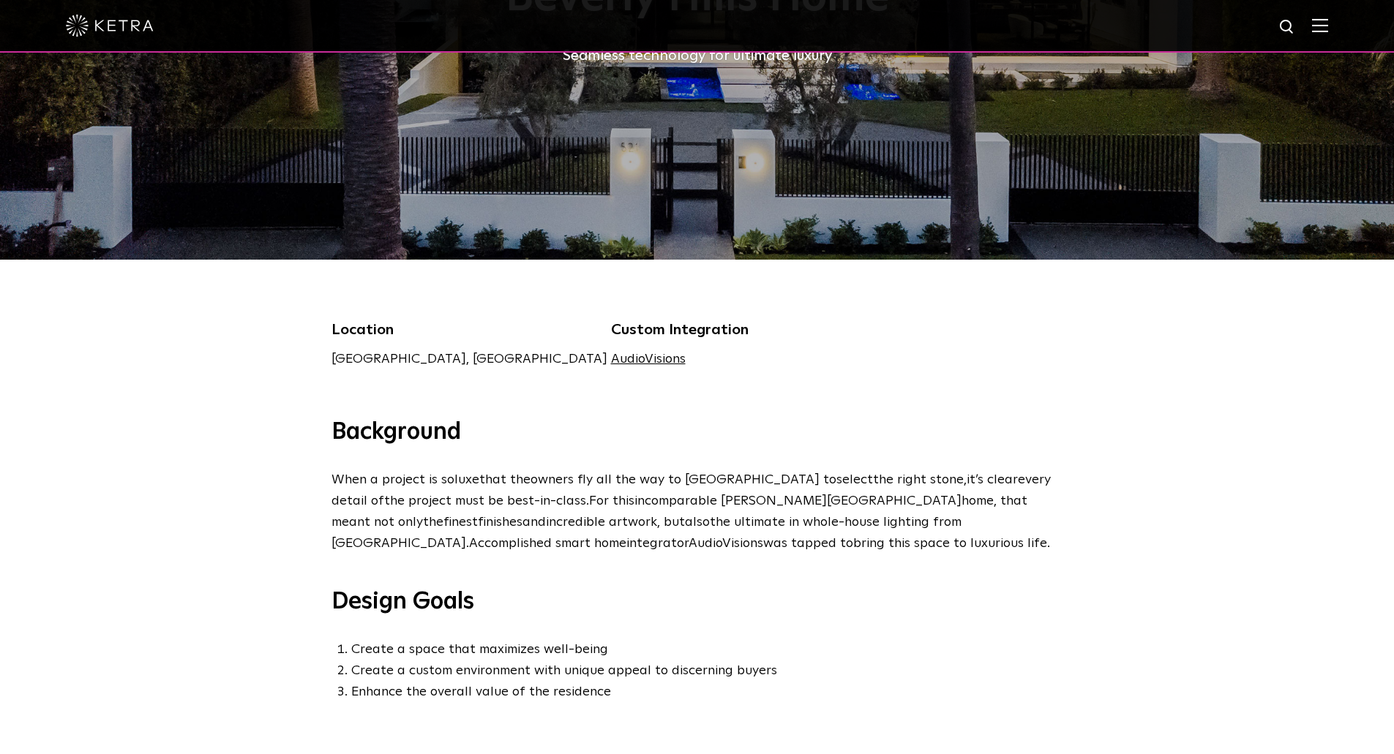
scroll to position [0, 0]
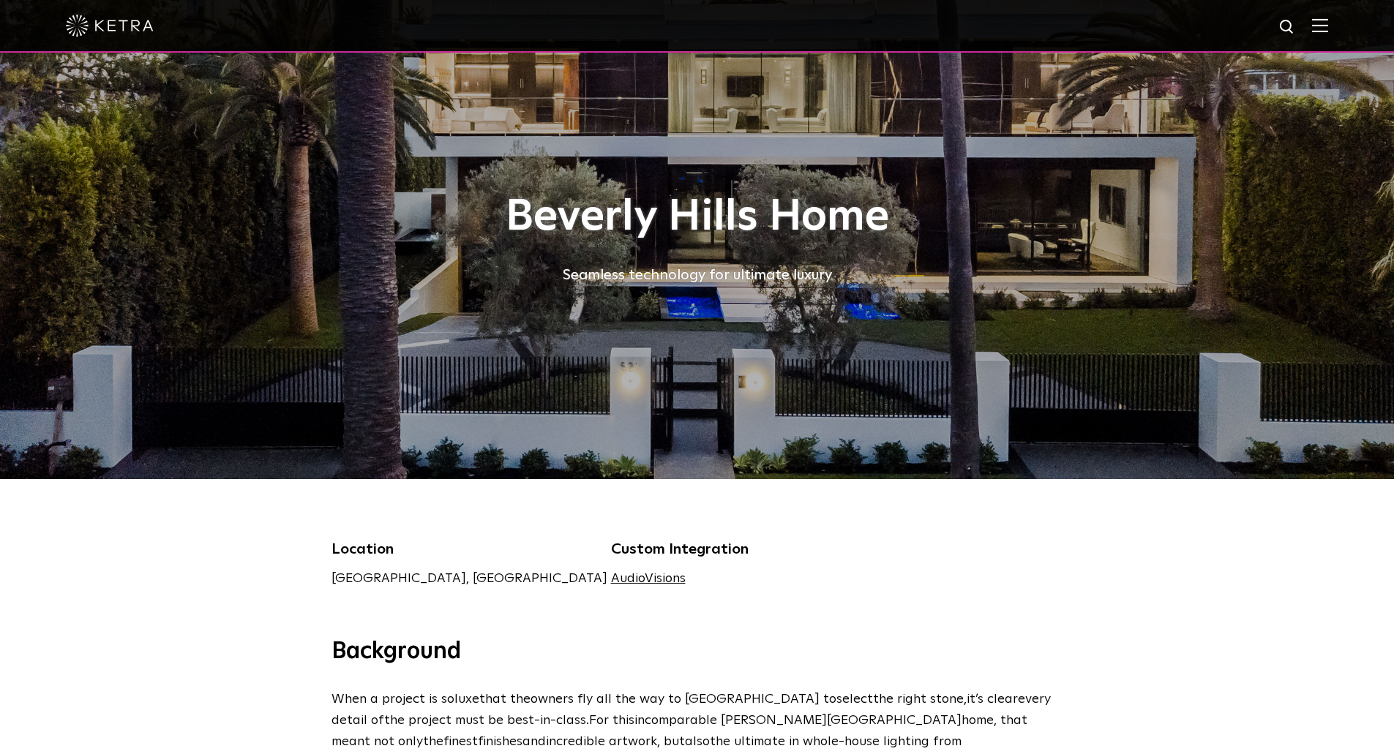
click at [1328, 31] on img at bounding box center [1320, 25] width 16 height 14
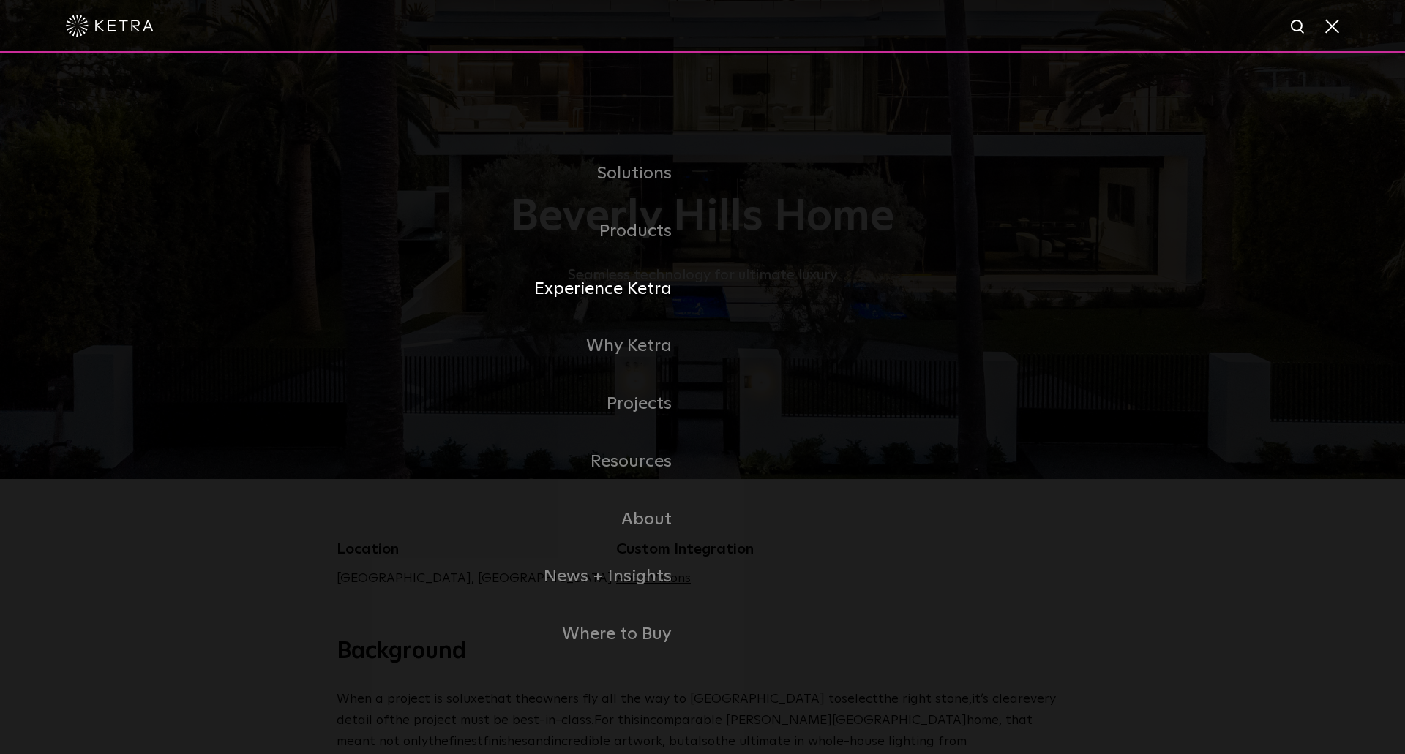
click at [645, 278] on link "Experience Ketra" at bounding box center [520, 289] width 366 height 58
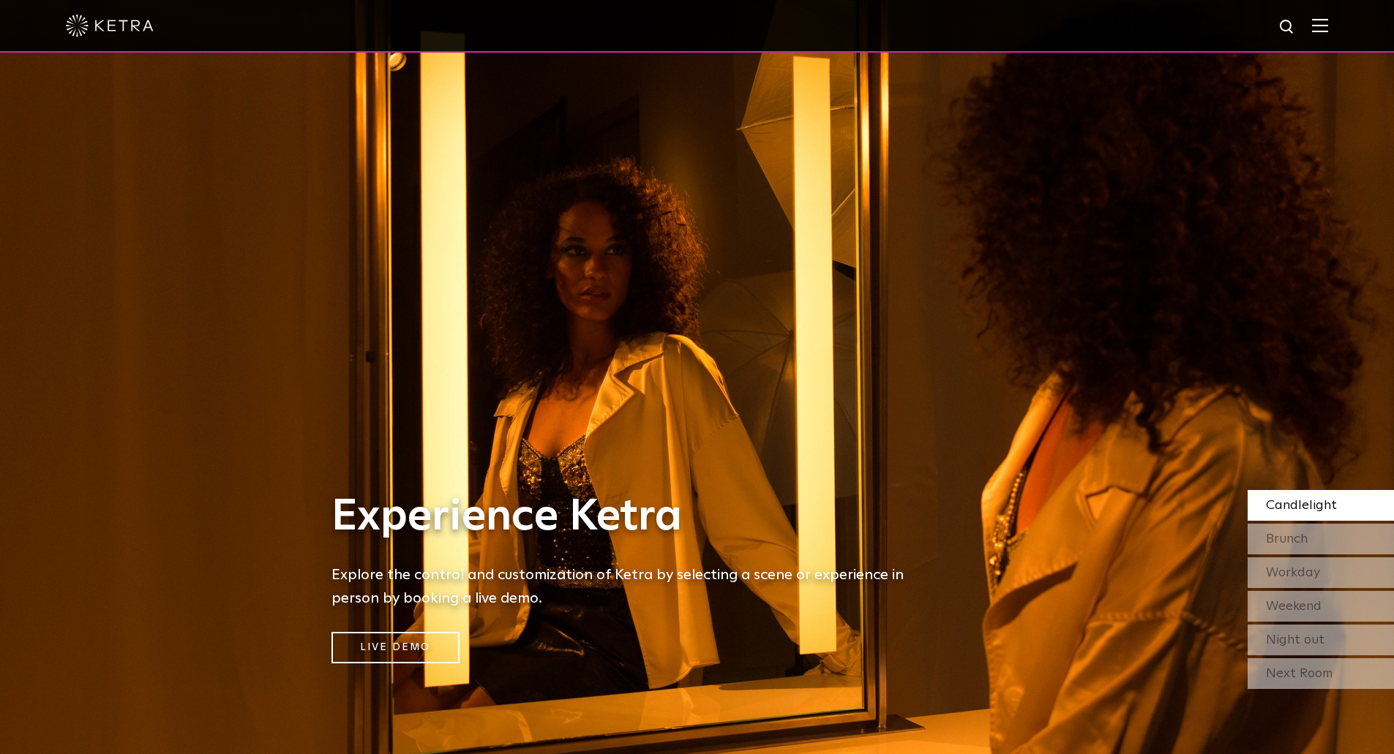
click at [1324, 28] on img at bounding box center [1320, 25] width 16 height 14
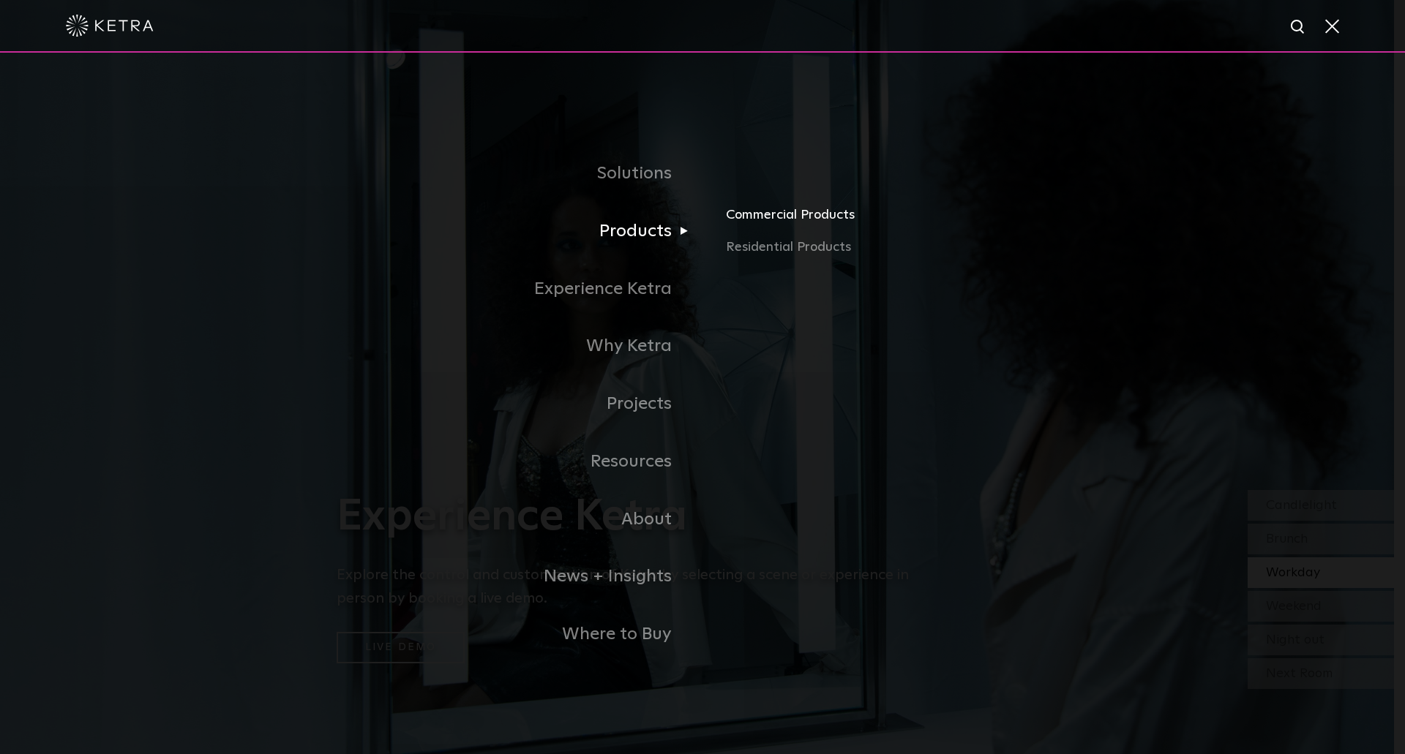
click at [787, 227] on link "Commercial Products" at bounding box center [897, 221] width 342 height 32
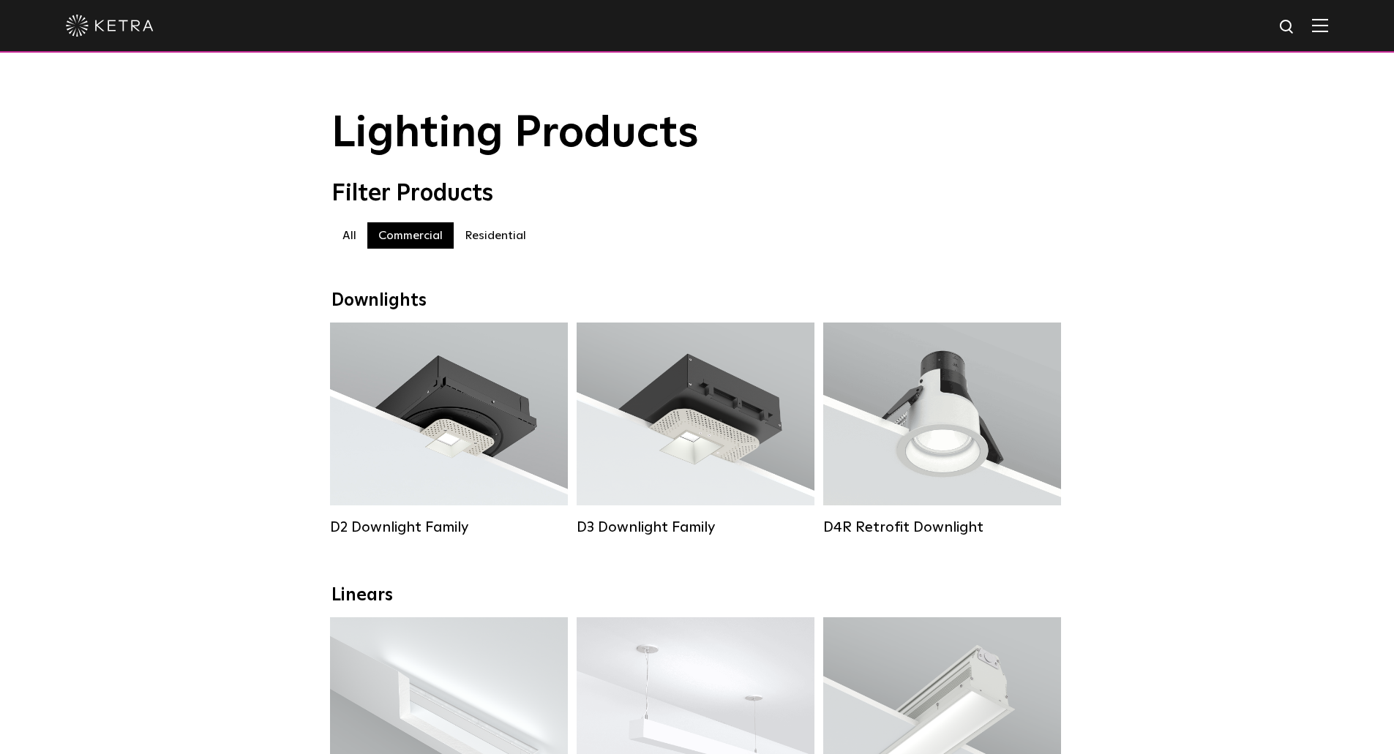
click at [1327, 29] on img at bounding box center [1320, 25] width 16 height 14
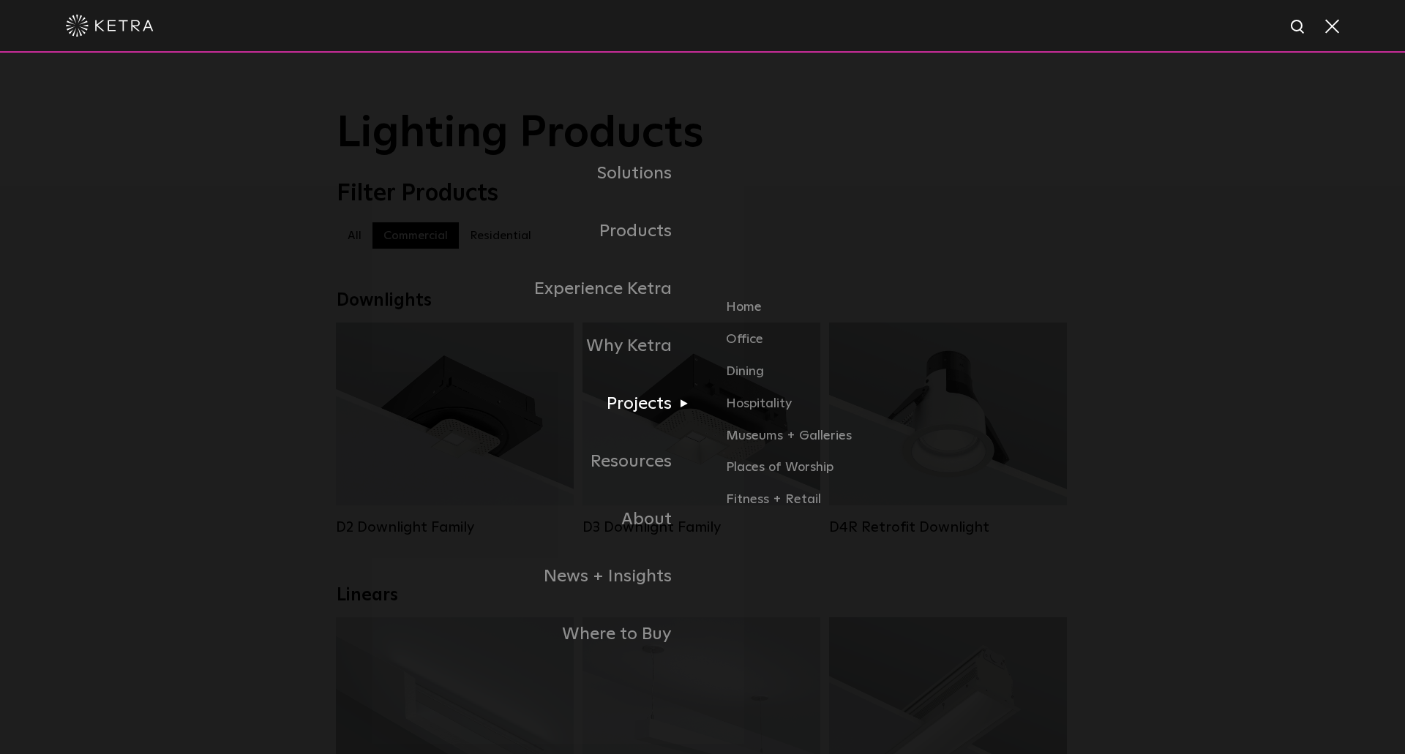
click at [639, 402] on link "Projects" at bounding box center [520, 404] width 366 height 58
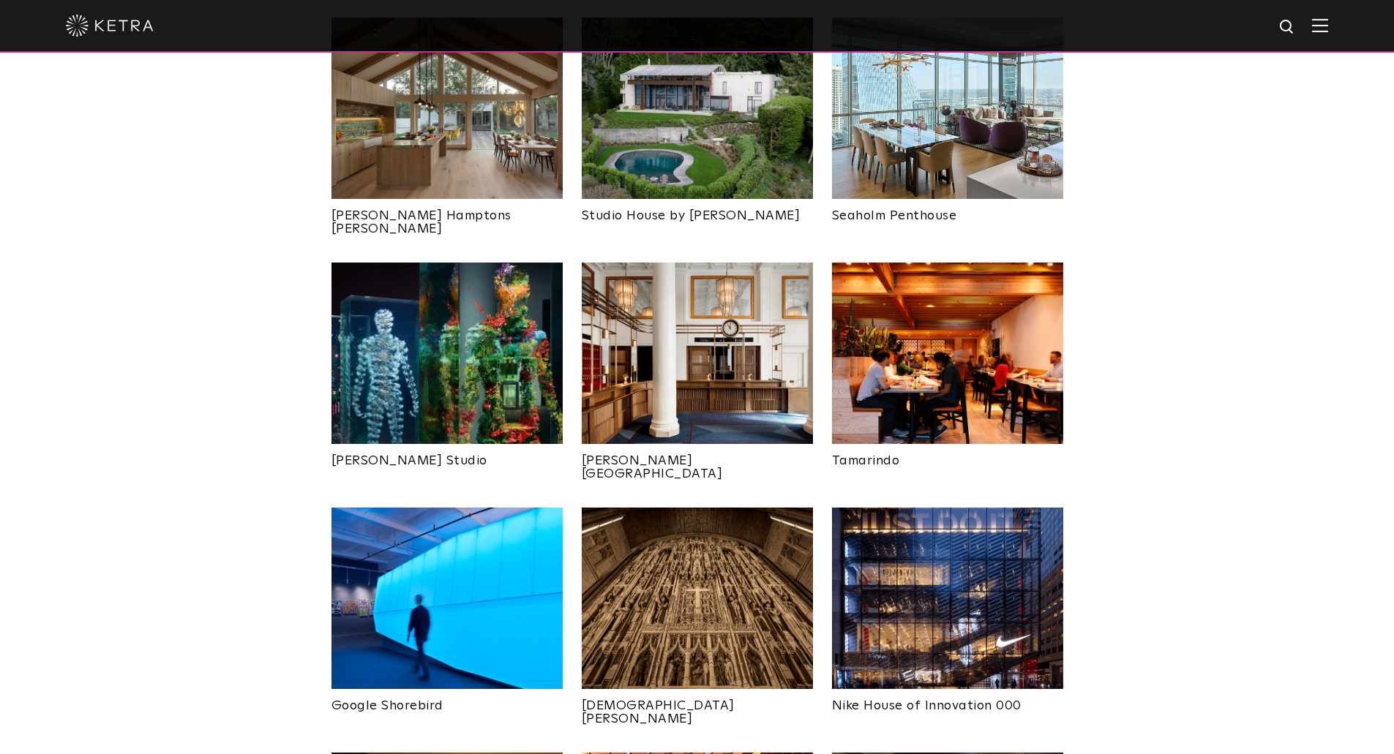
scroll to position [658, 0]
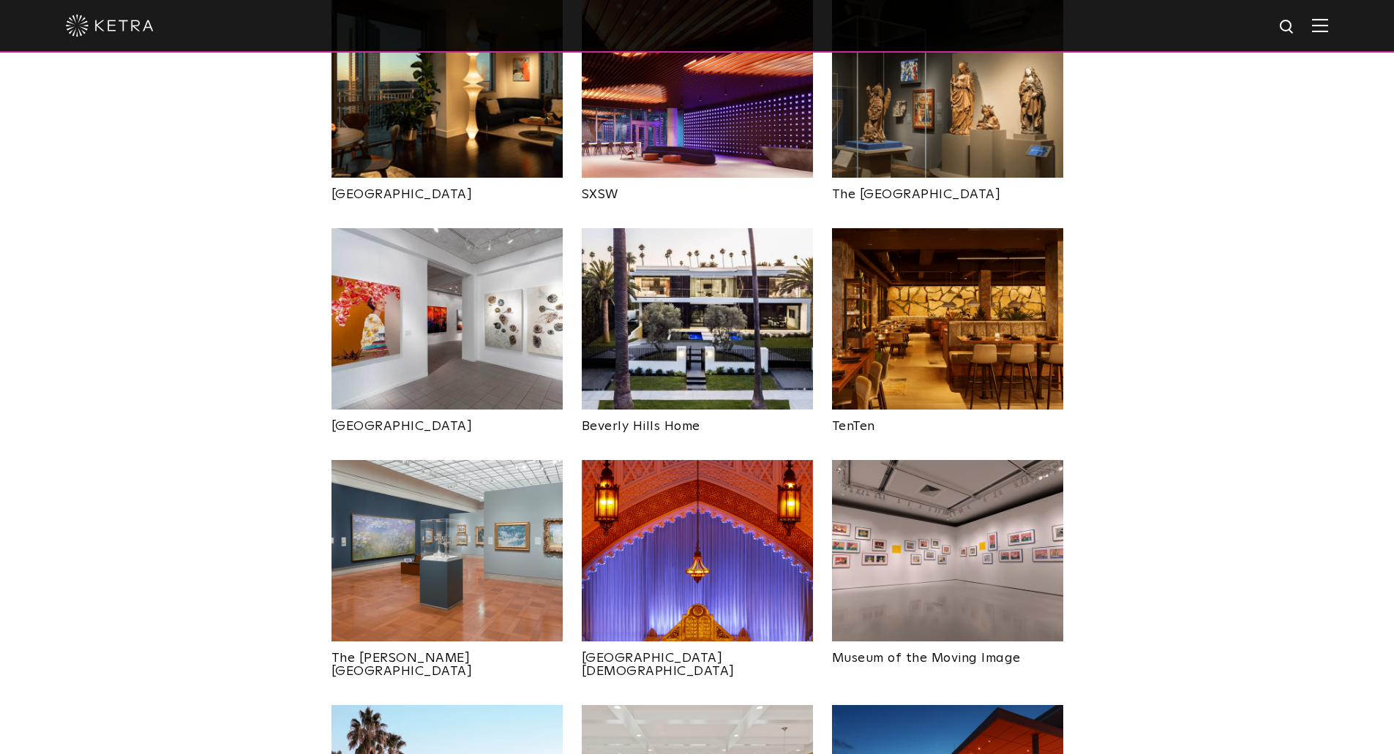
scroll to position [1610, 0]
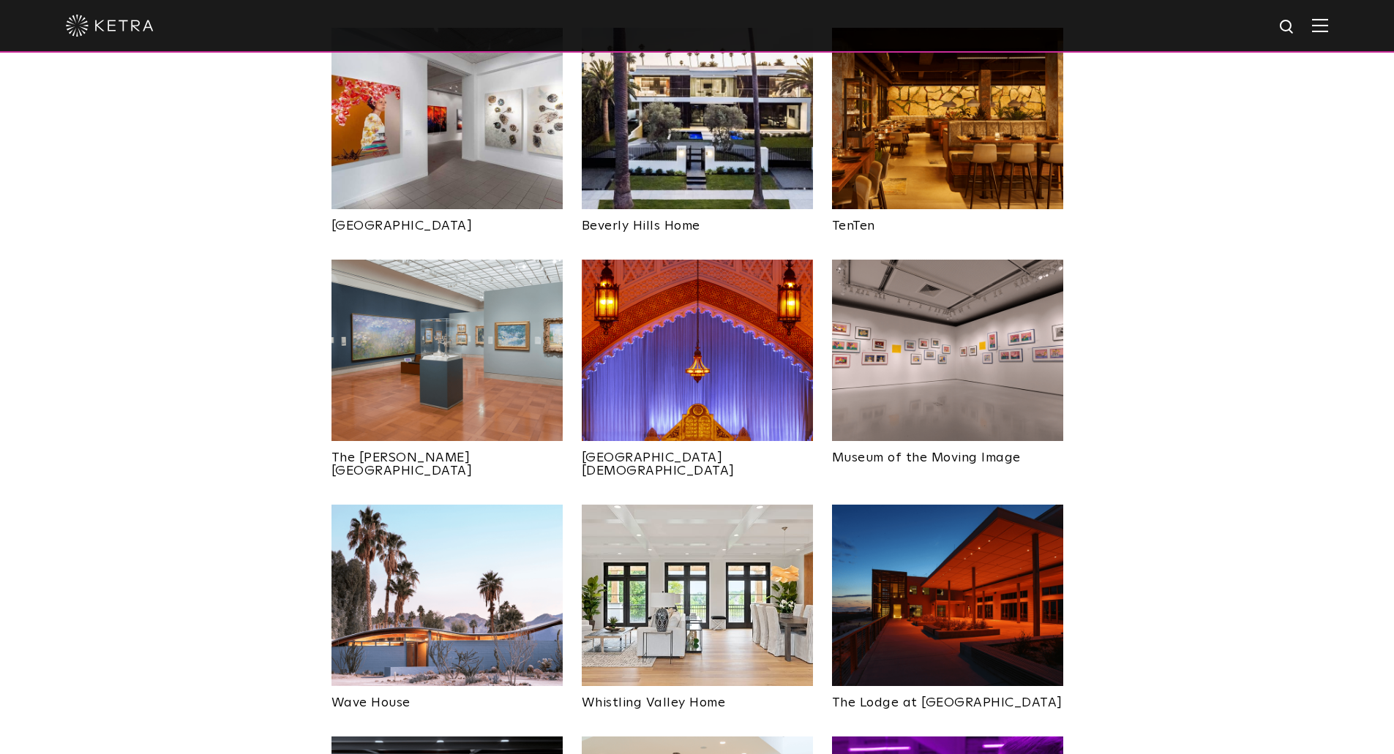
click at [985, 260] on img at bounding box center [947, 350] width 231 height 181
click at [514, 303] on img at bounding box center [446, 350] width 231 height 181
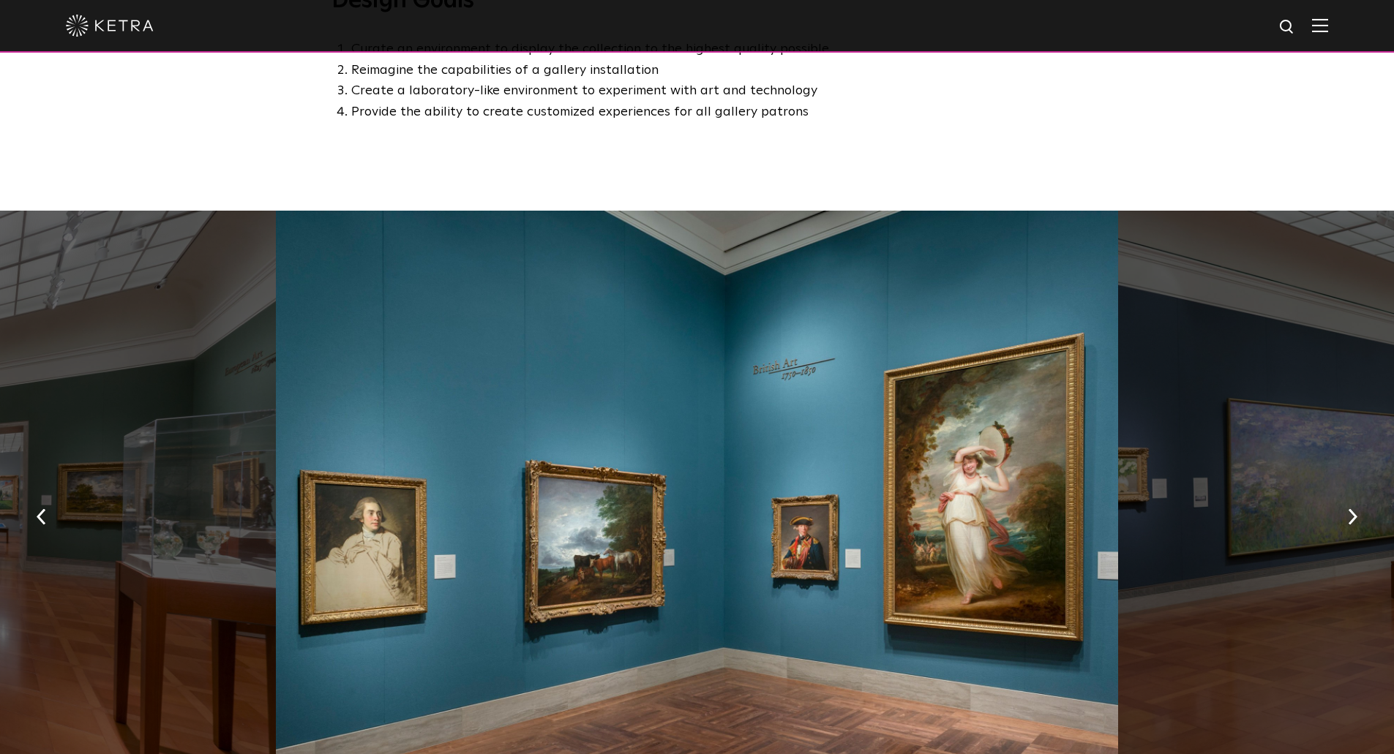
scroll to position [1024, 0]
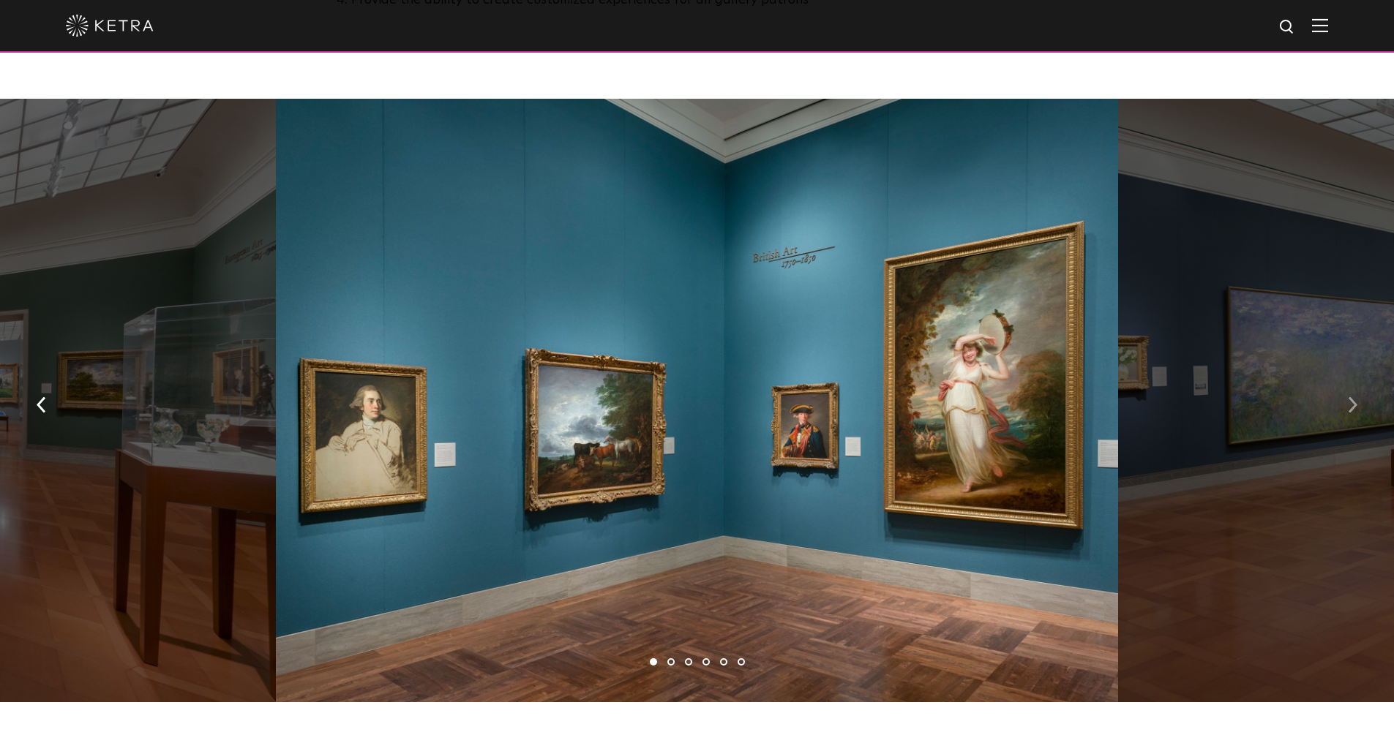
click at [1345, 386] on button "button" at bounding box center [1352, 404] width 31 height 50
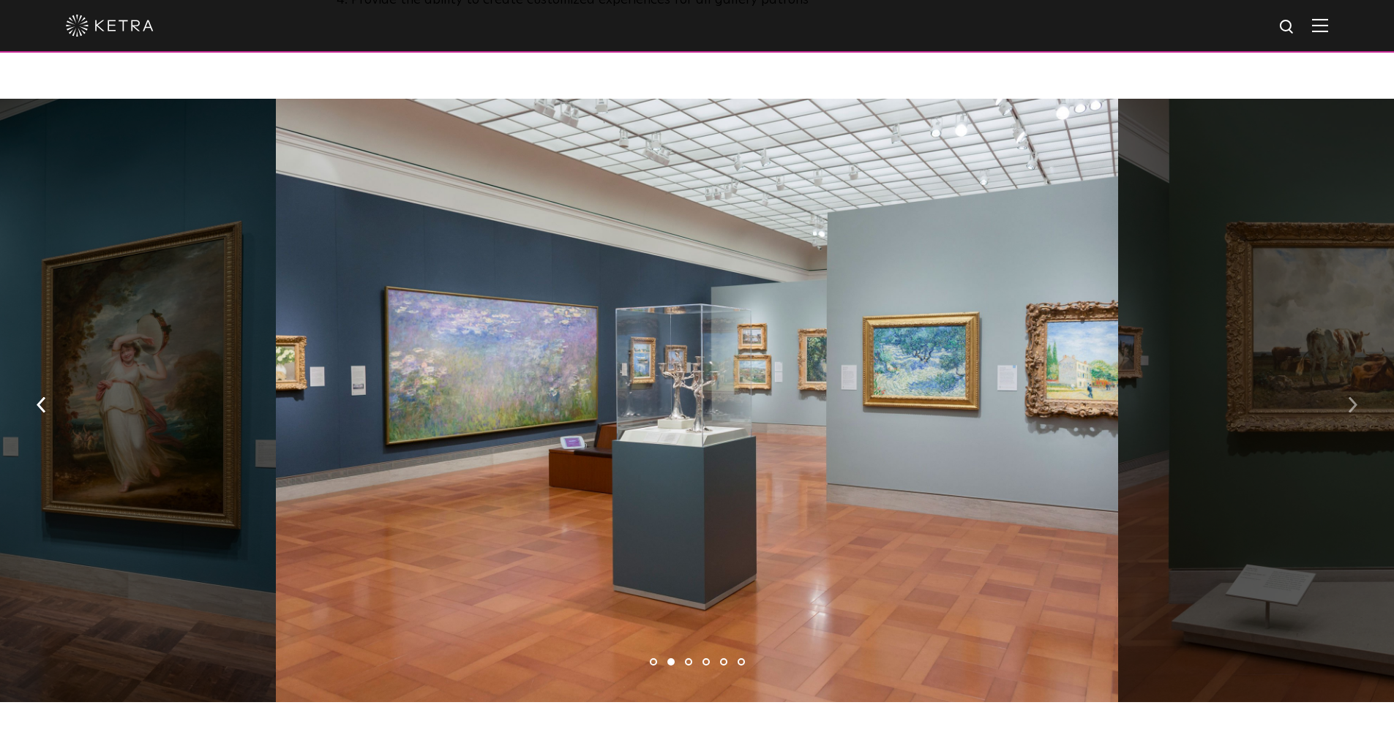
click at [1345, 386] on button "button" at bounding box center [1352, 404] width 31 height 50
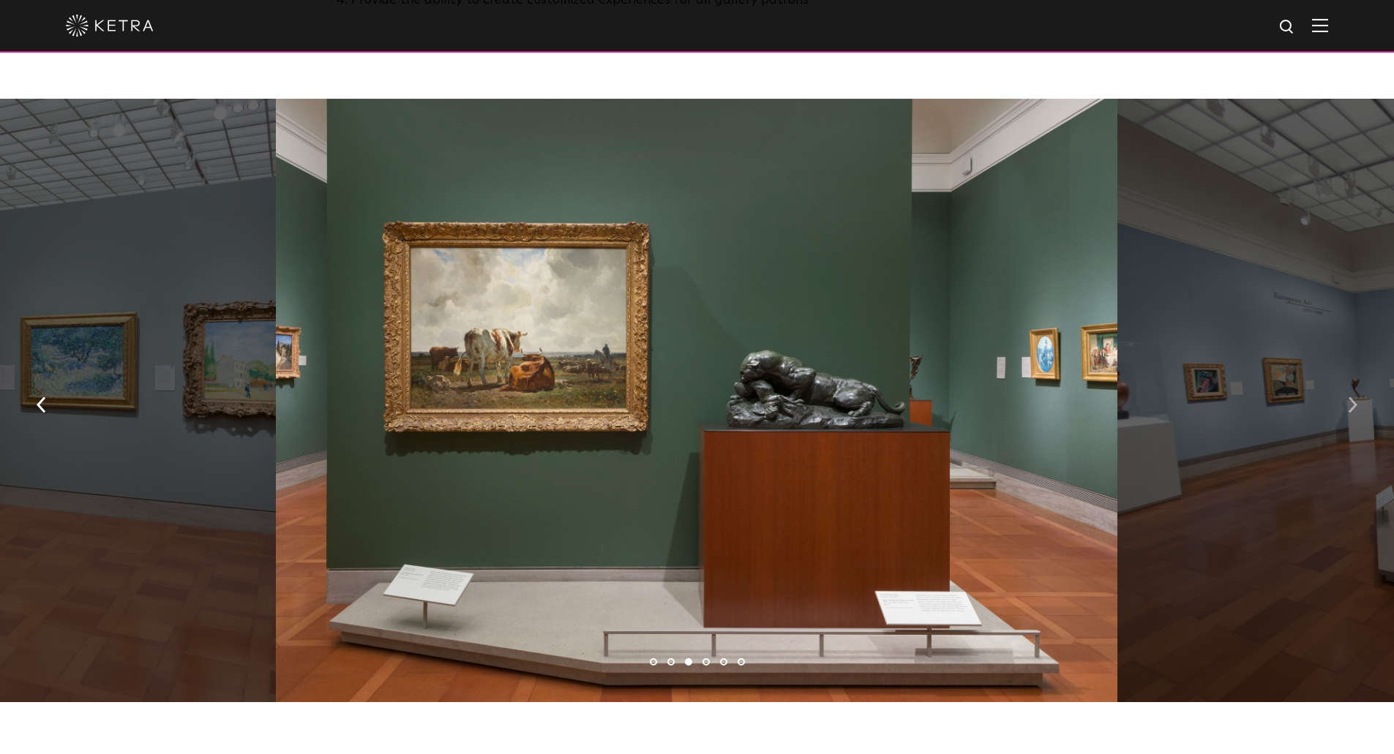
click at [1345, 386] on button "button" at bounding box center [1352, 404] width 31 height 50
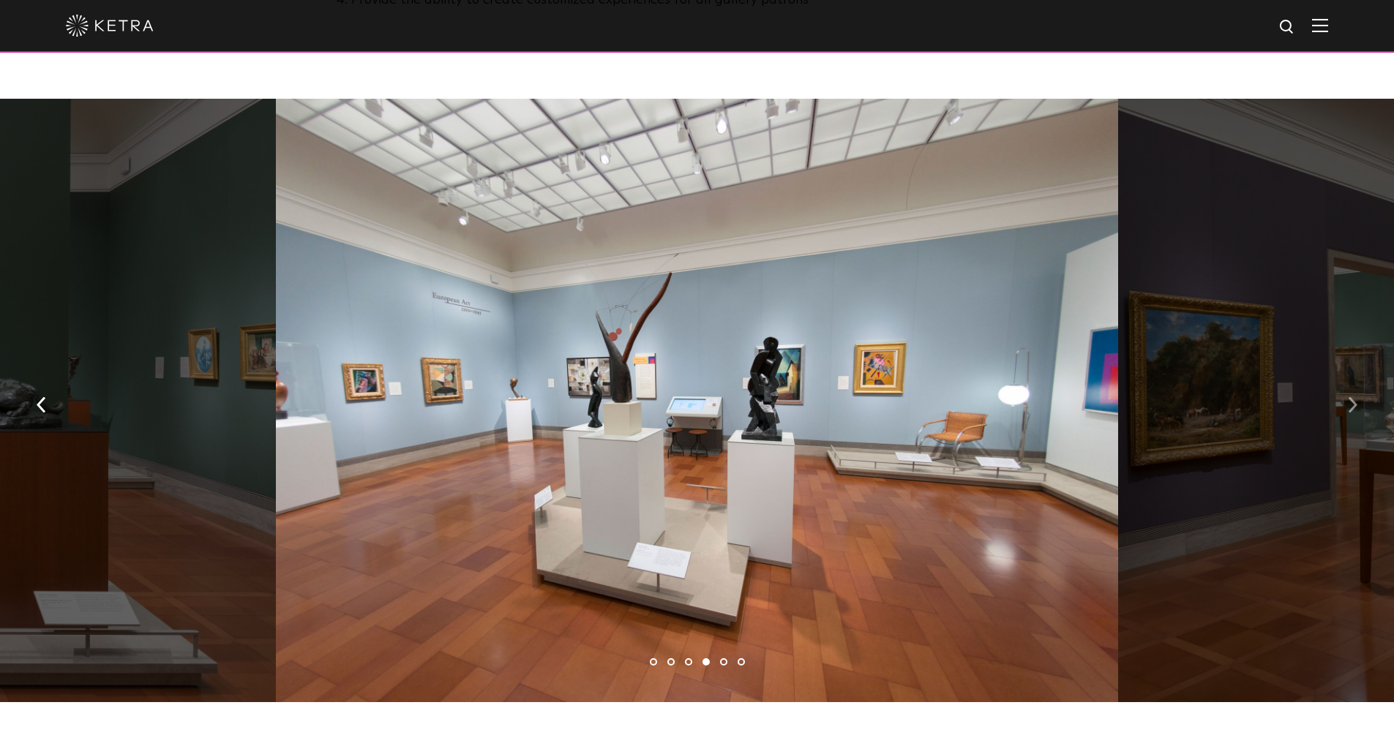
click at [1345, 386] on button "button" at bounding box center [1352, 404] width 31 height 50
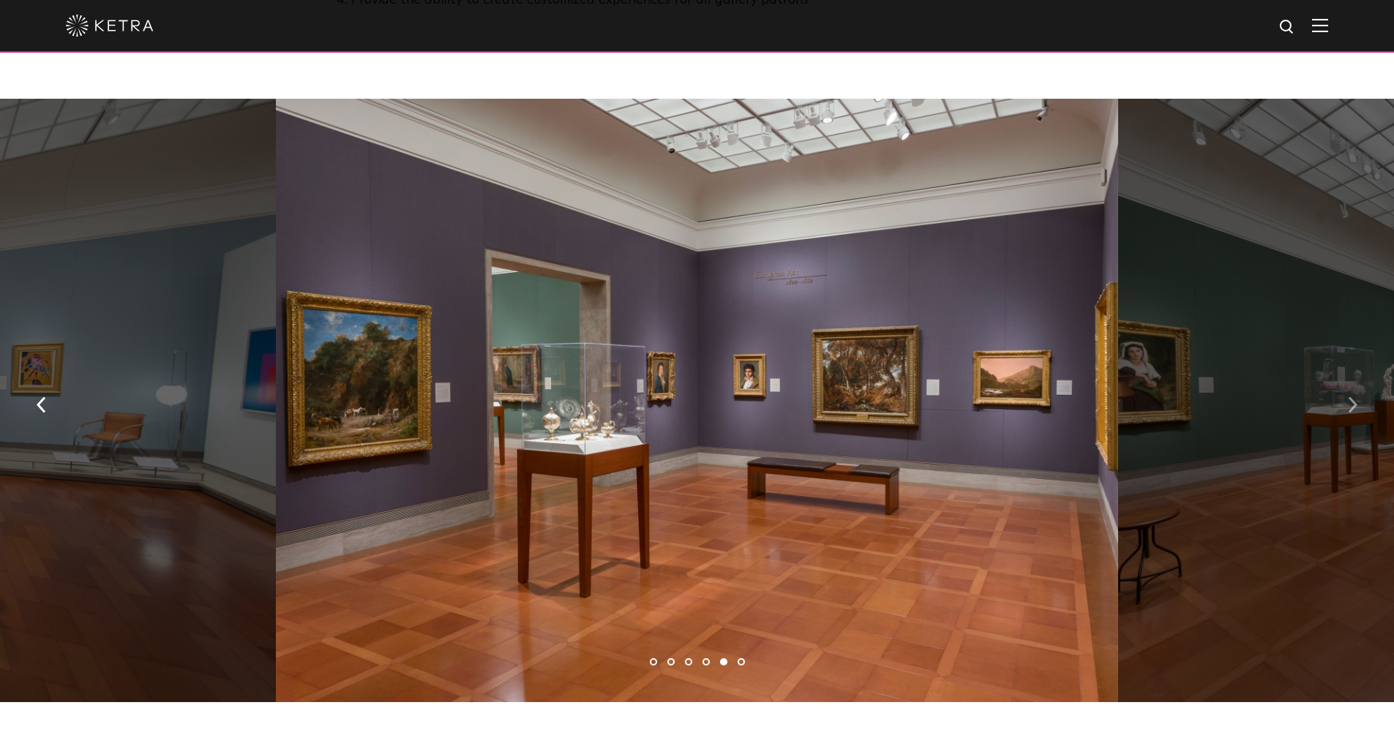
click at [1345, 386] on button "button" at bounding box center [1352, 404] width 31 height 50
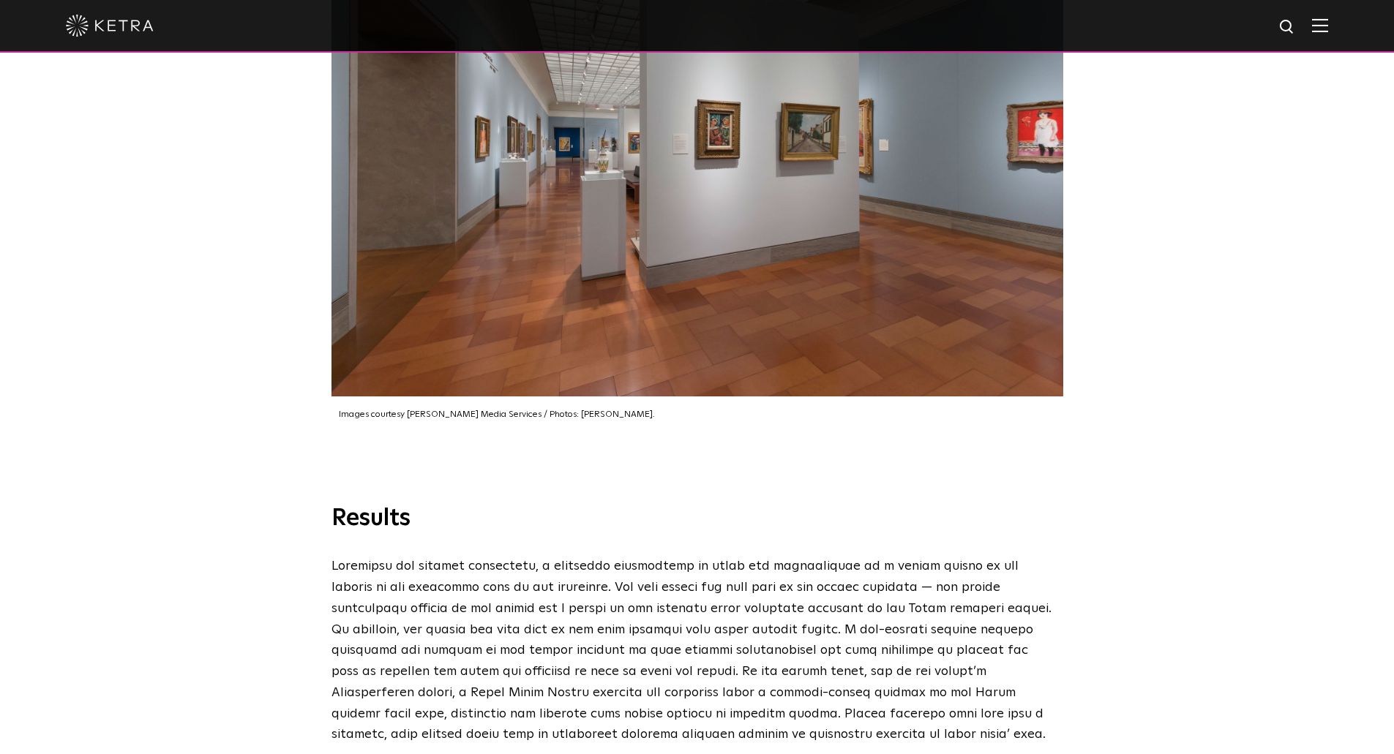
scroll to position [3219, 0]
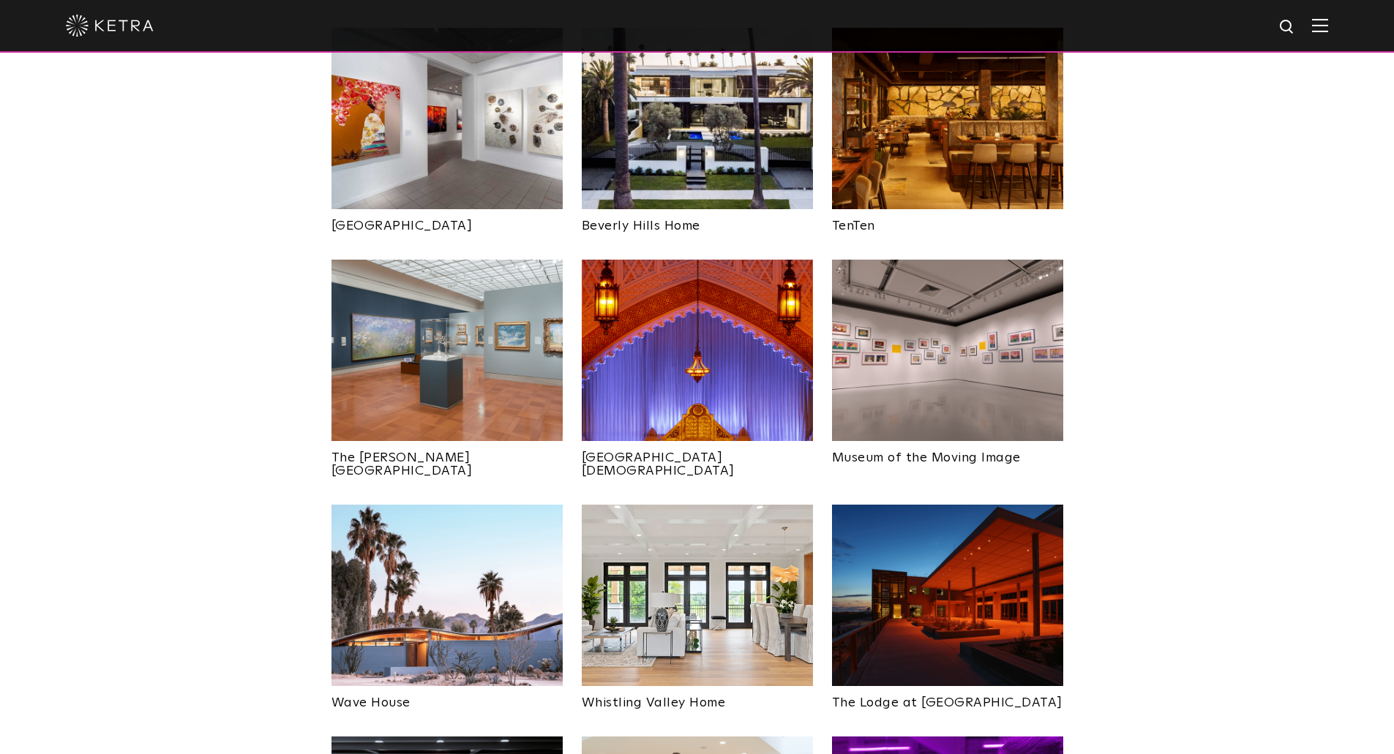
click at [994, 505] on img at bounding box center [947, 595] width 231 height 181
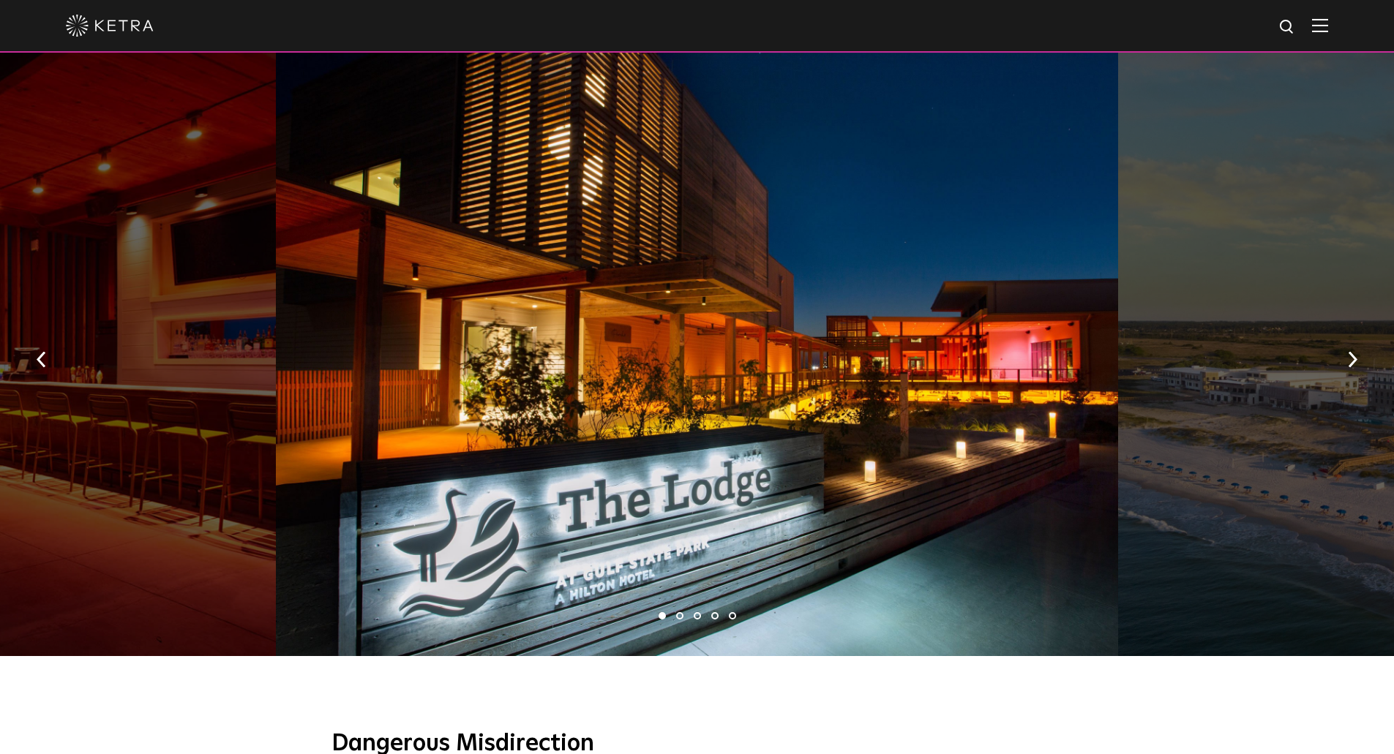
scroll to position [878, 0]
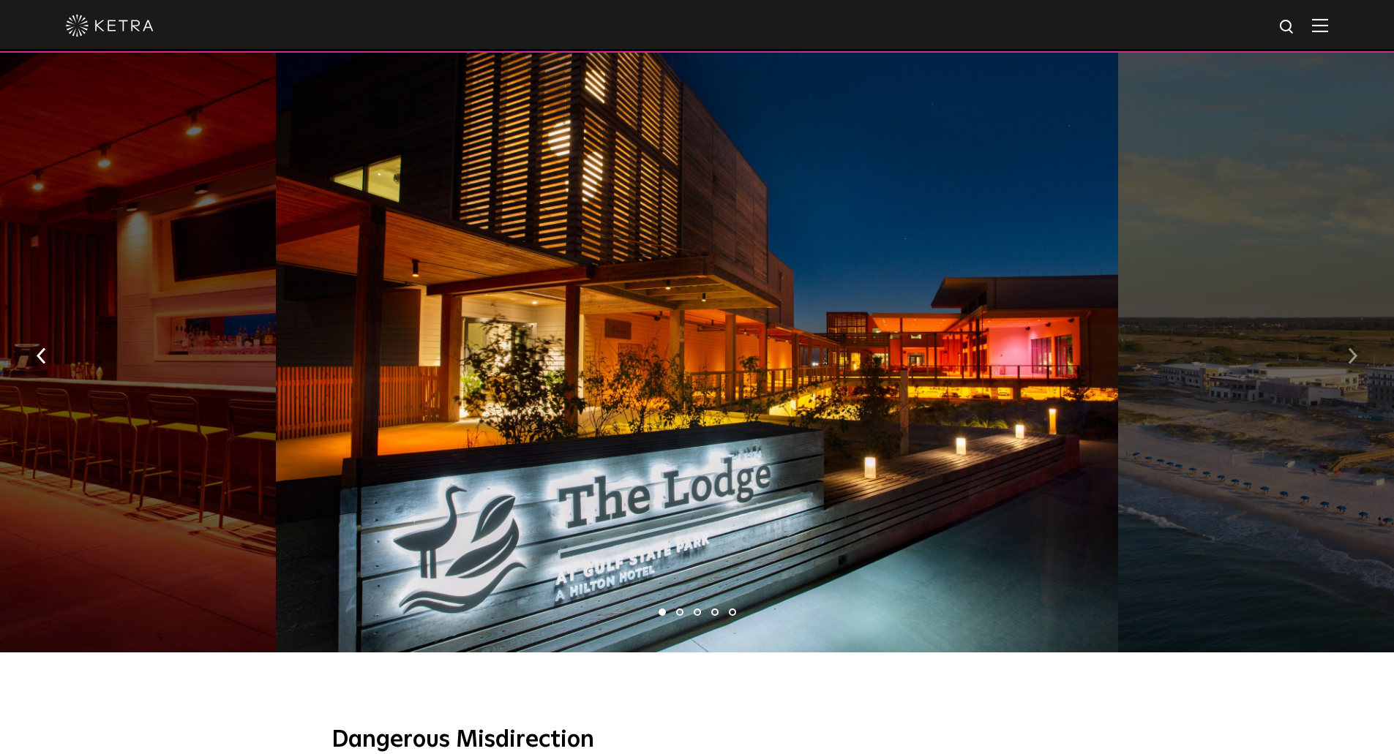
click at [1356, 348] on img "button" at bounding box center [1353, 356] width 10 height 16
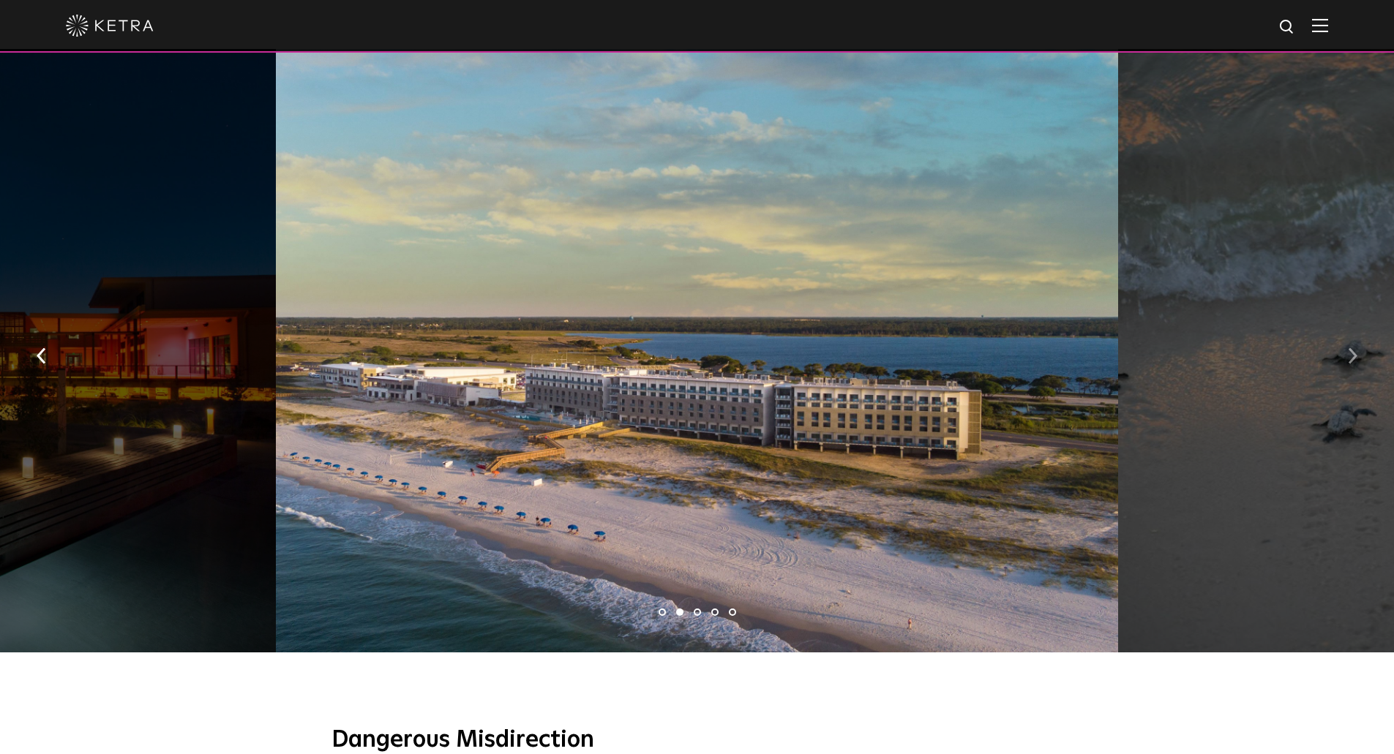
click at [1356, 348] on img "button" at bounding box center [1353, 356] width 10 height 16
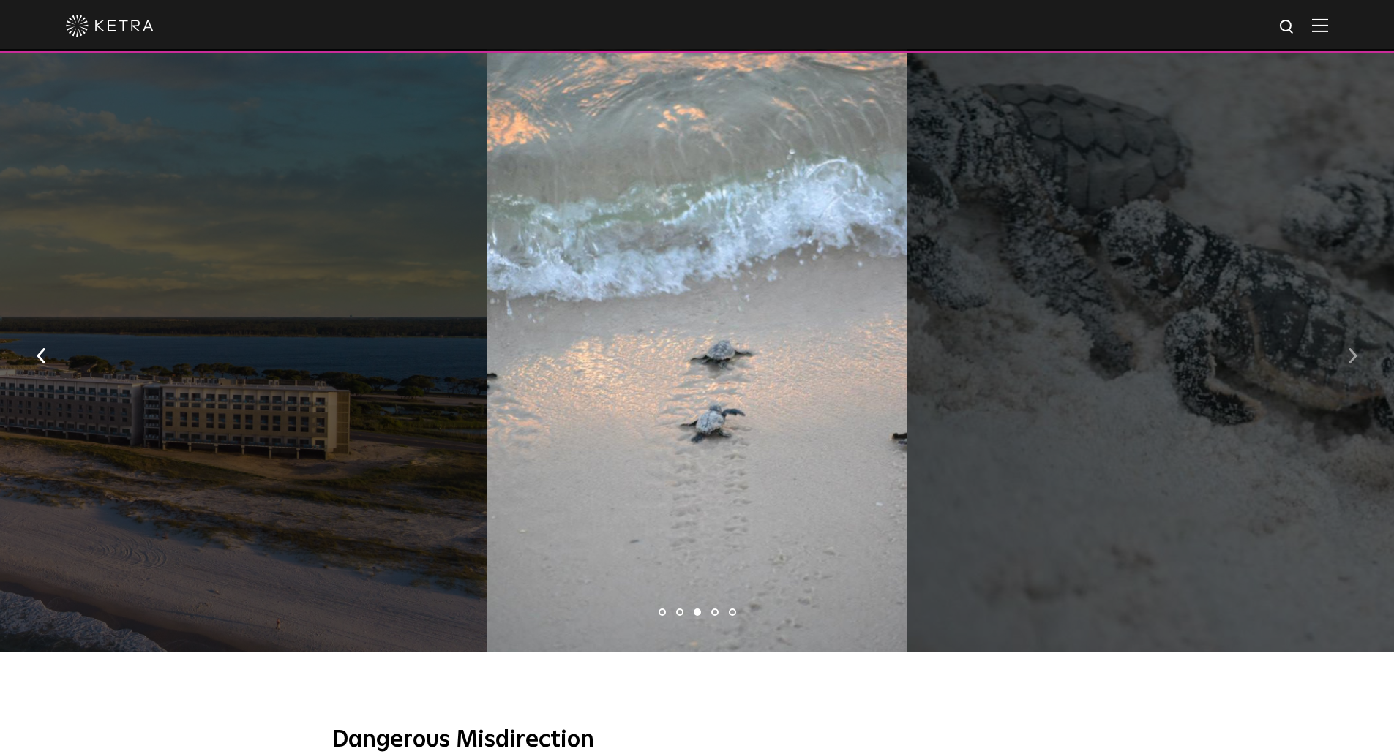
click at [1356, 348] on img "button" at bounding box center [1353, 356] width 10 height 16
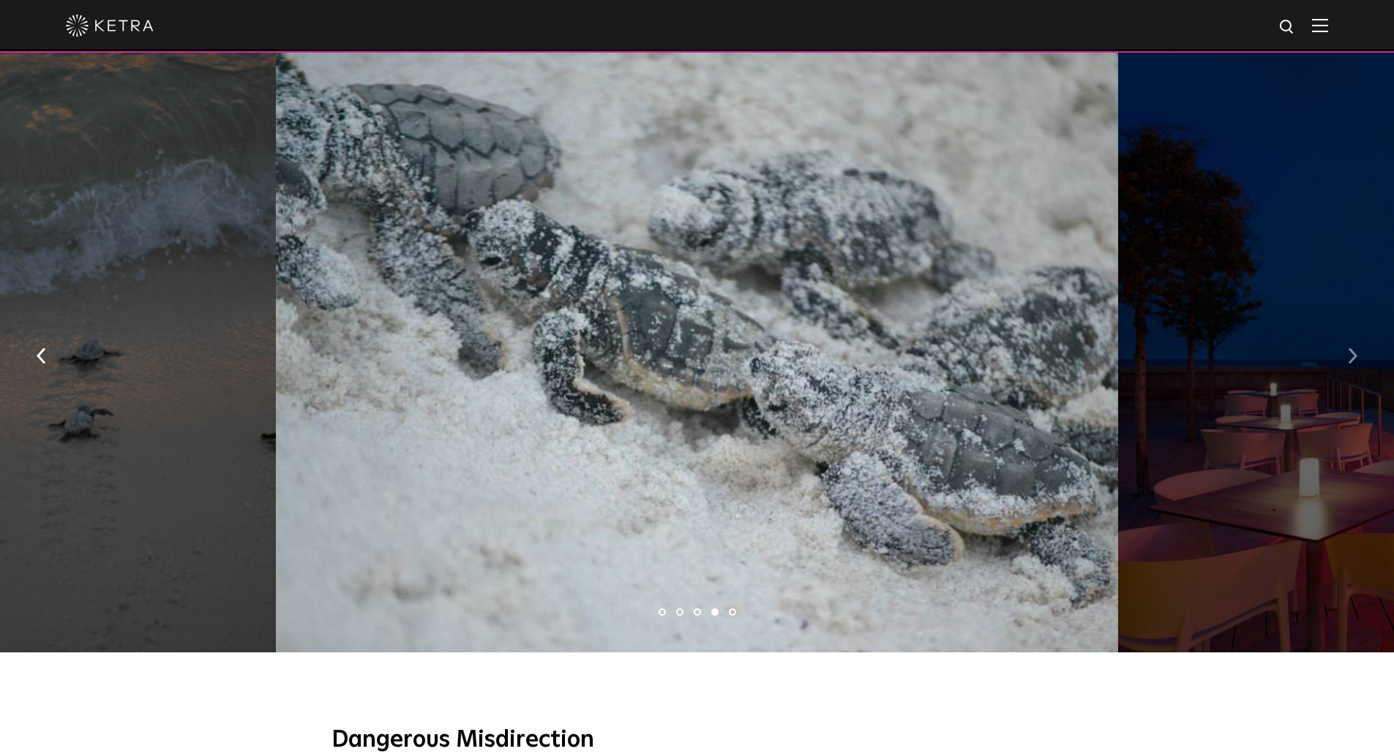
click at [1356, 348] on img "button" at bounding box center [1353, 356] width 10 height 16
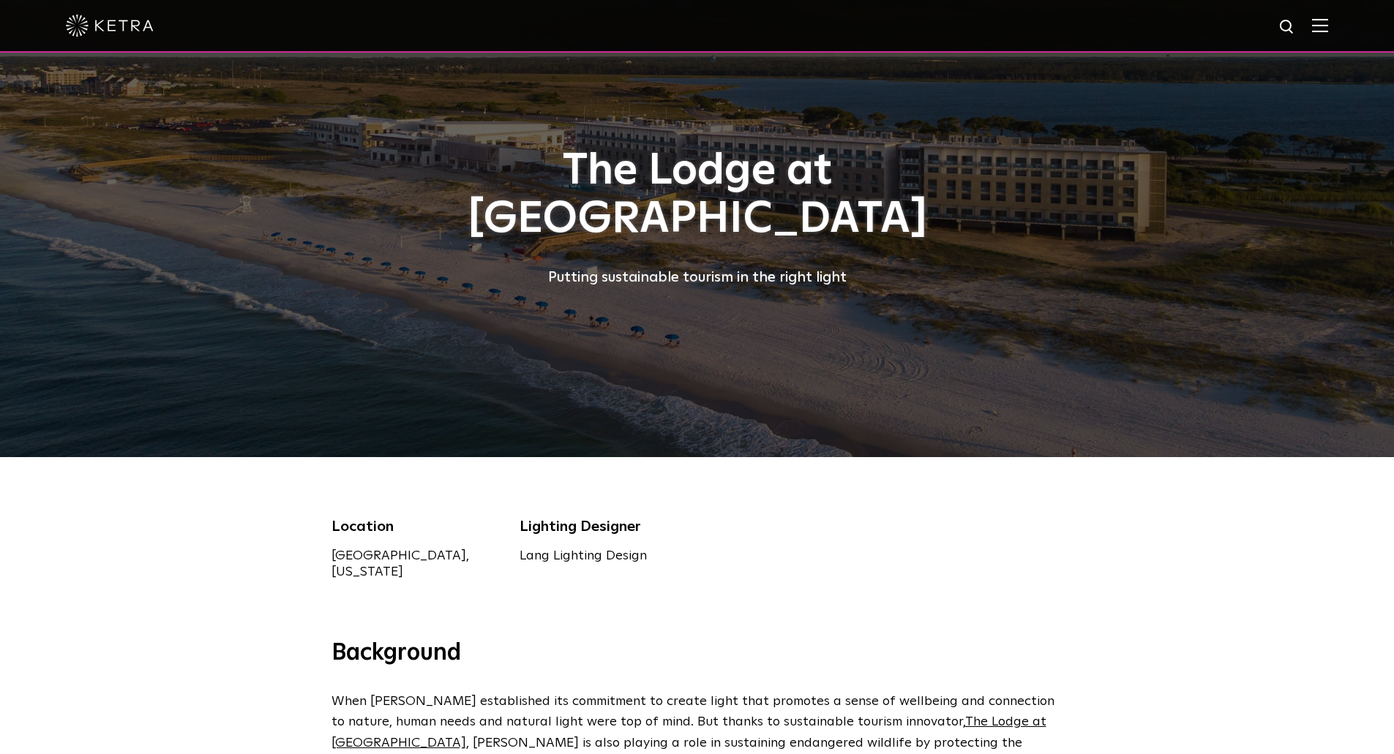
scroll to position [0, 0]
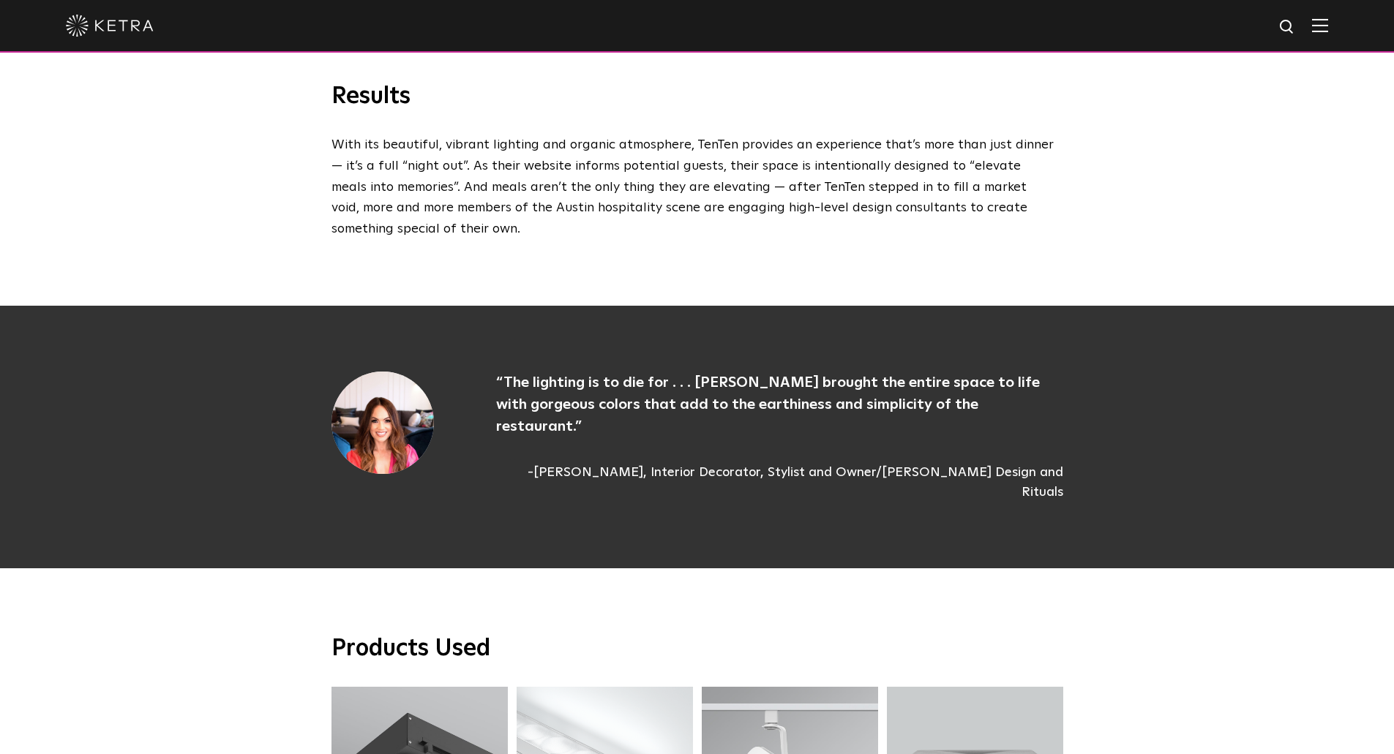
scroll to position [3512, 0]
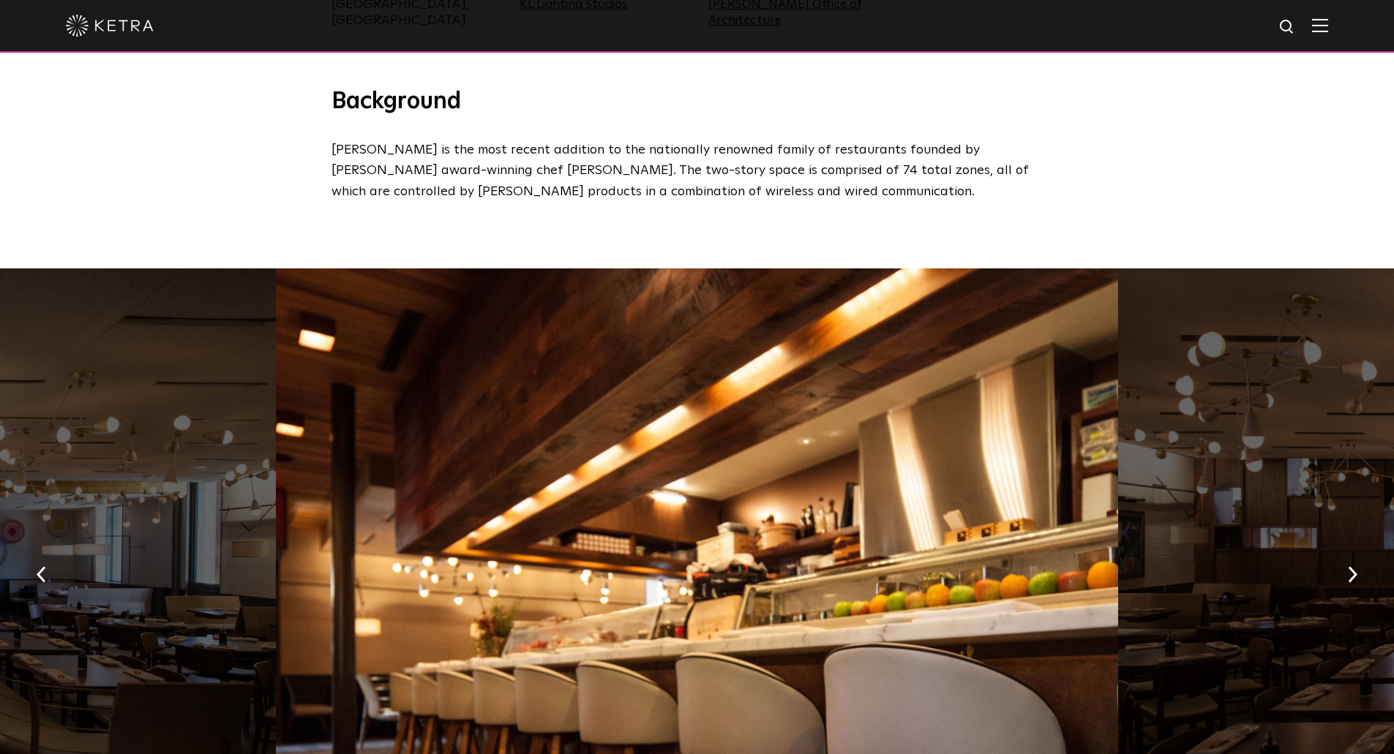
scroll to position [732, 0]
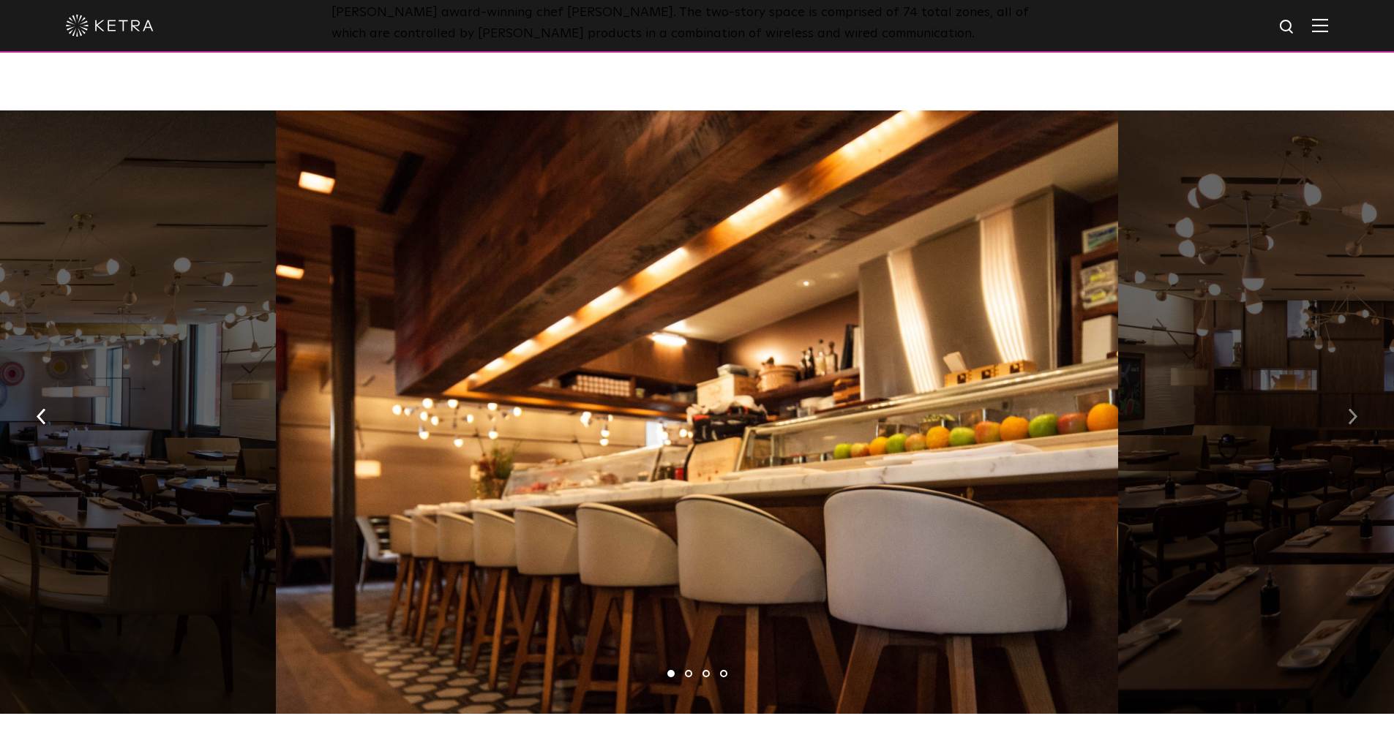
click at [1337, 424] on button "button" at bounding box center [1352, 416] width 31 height 50
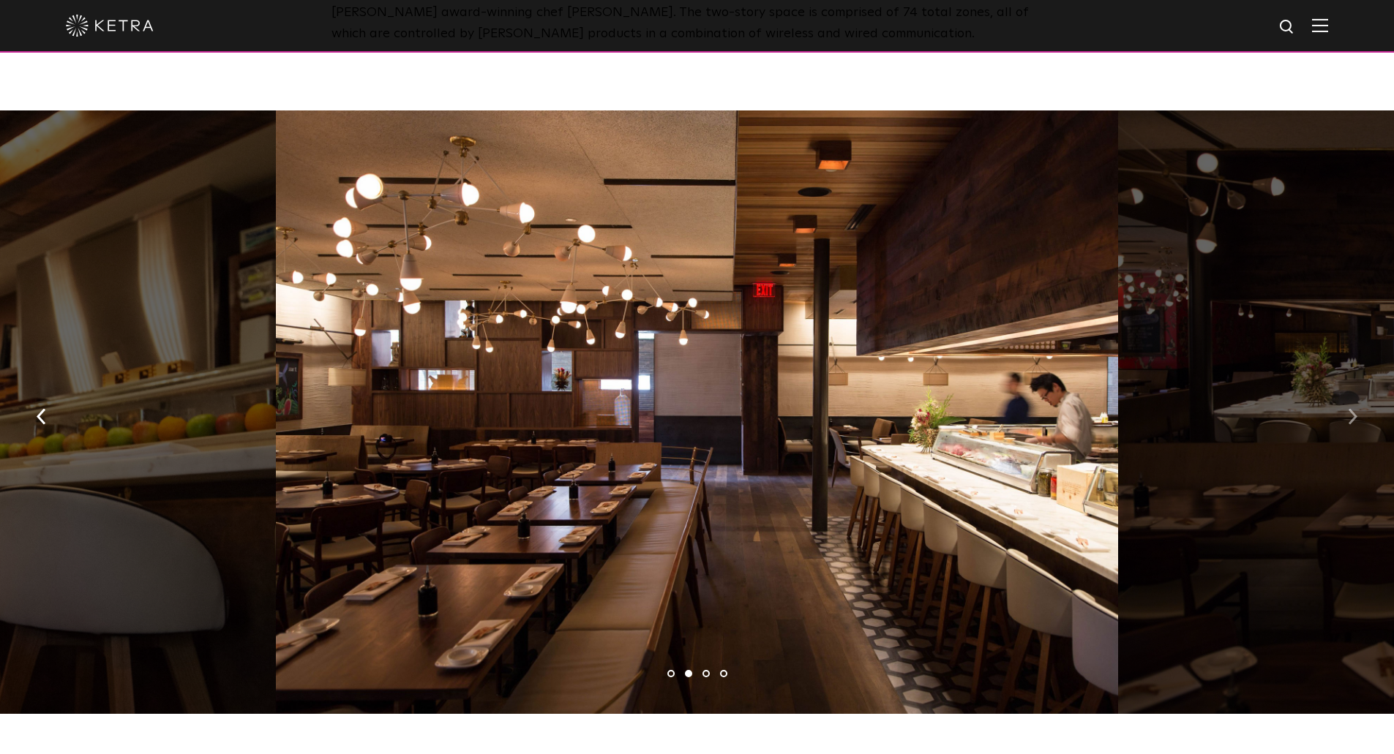
click at [1354, 420] on img "button" at bounding box center [1353, 417] width 10 height 16
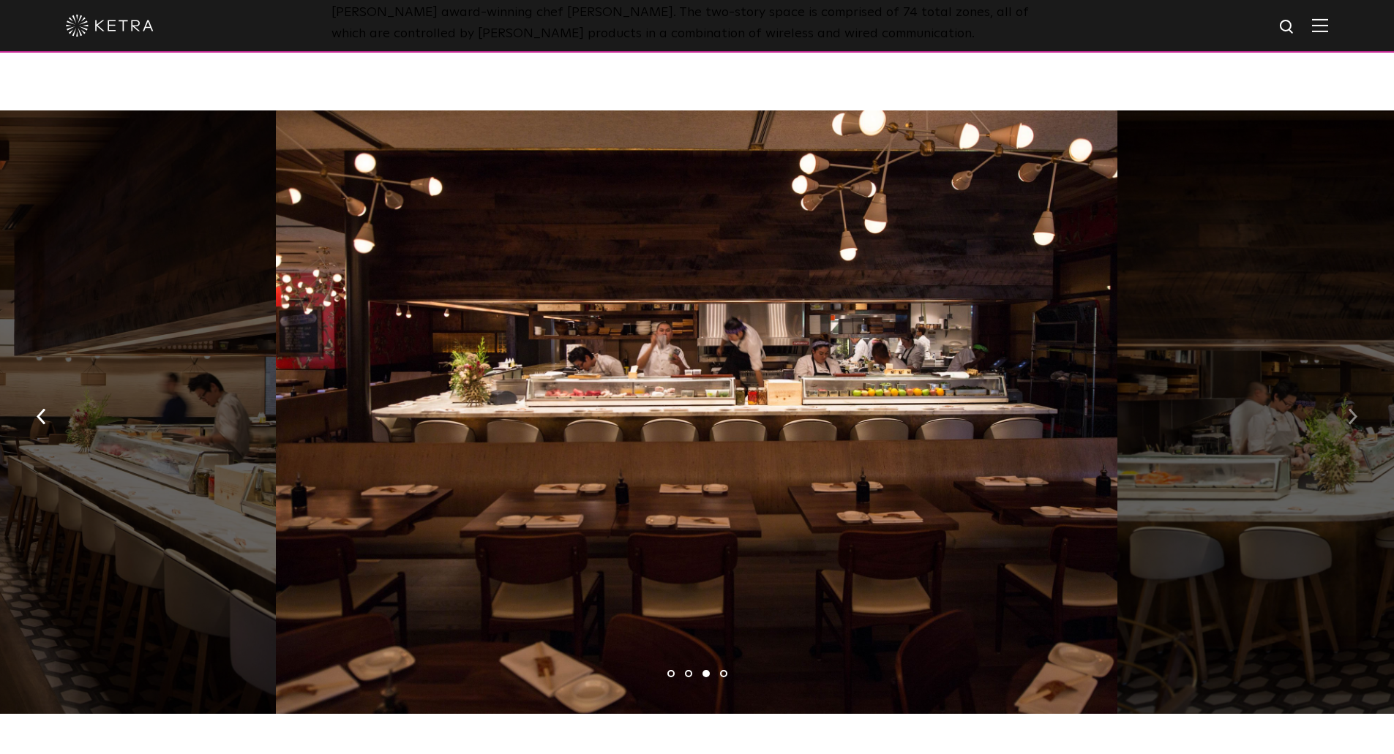
click at [1354, 420] on img "button" at bounding box center [1353, 417] width 10 height 16
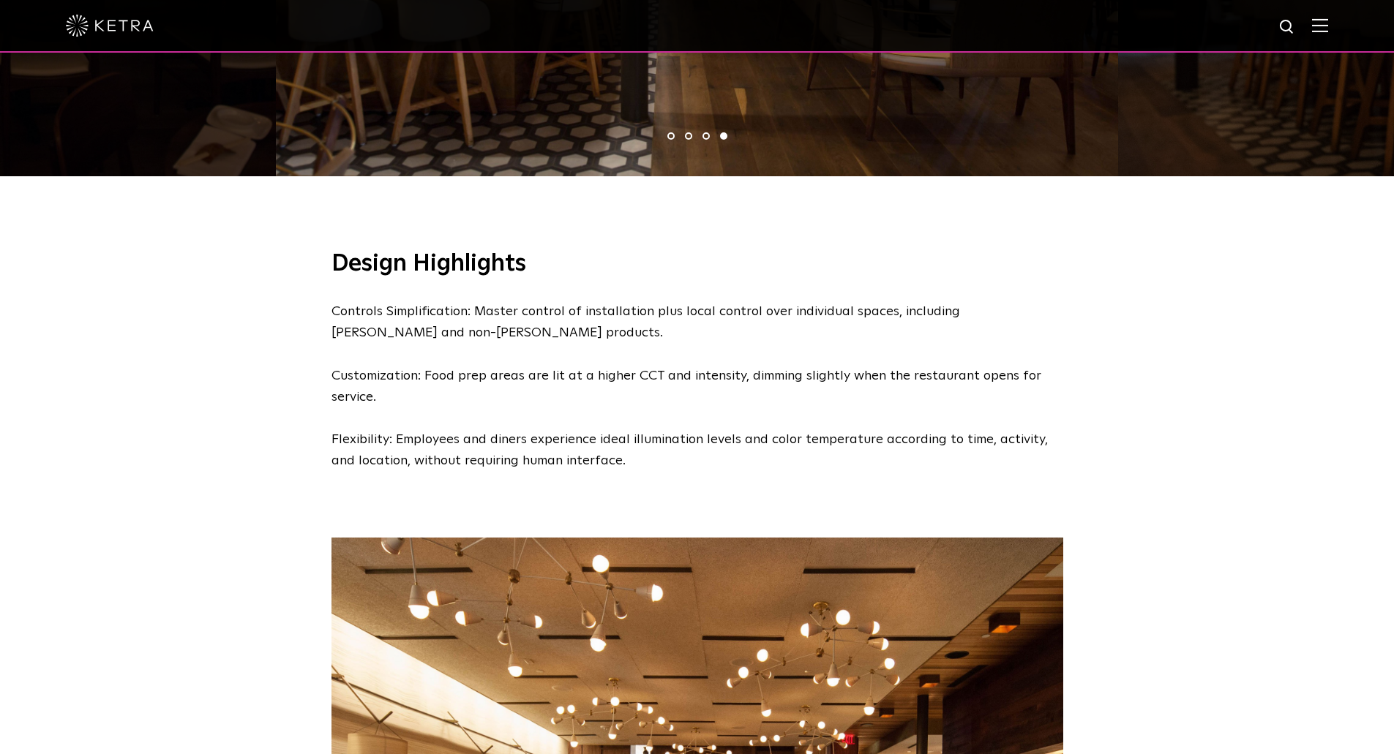
scroll to position [0, 0]
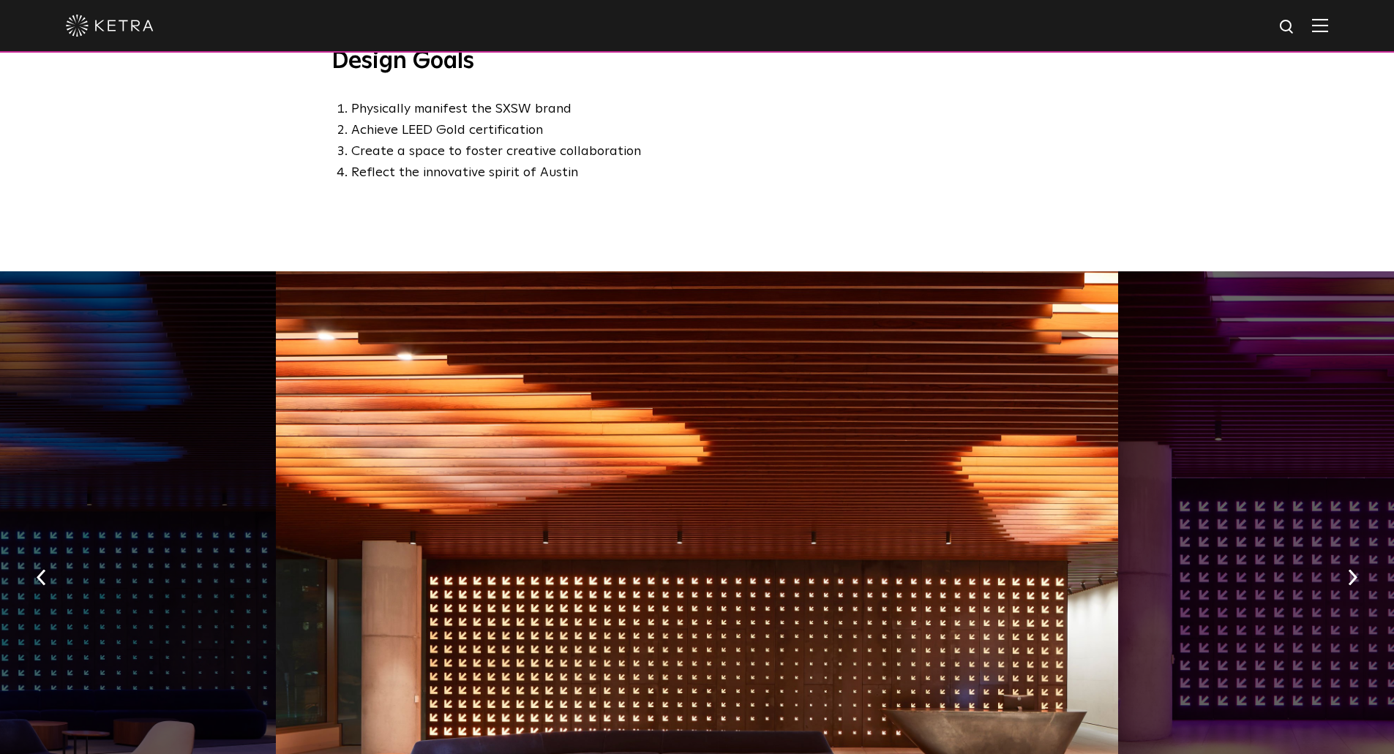
scroll to position [1024, 0]
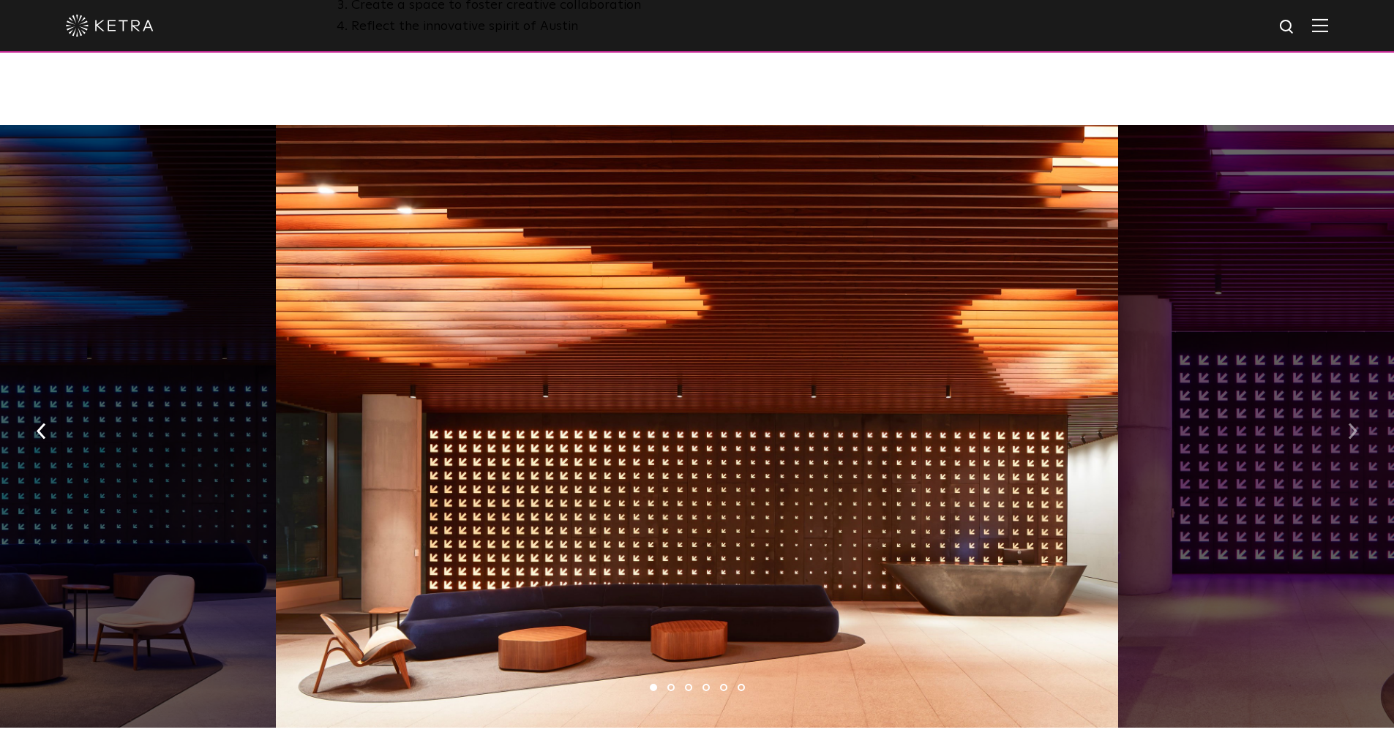
click at [1354, 413] on button "button" at bounding box center [1352, 430] width 31 height 50
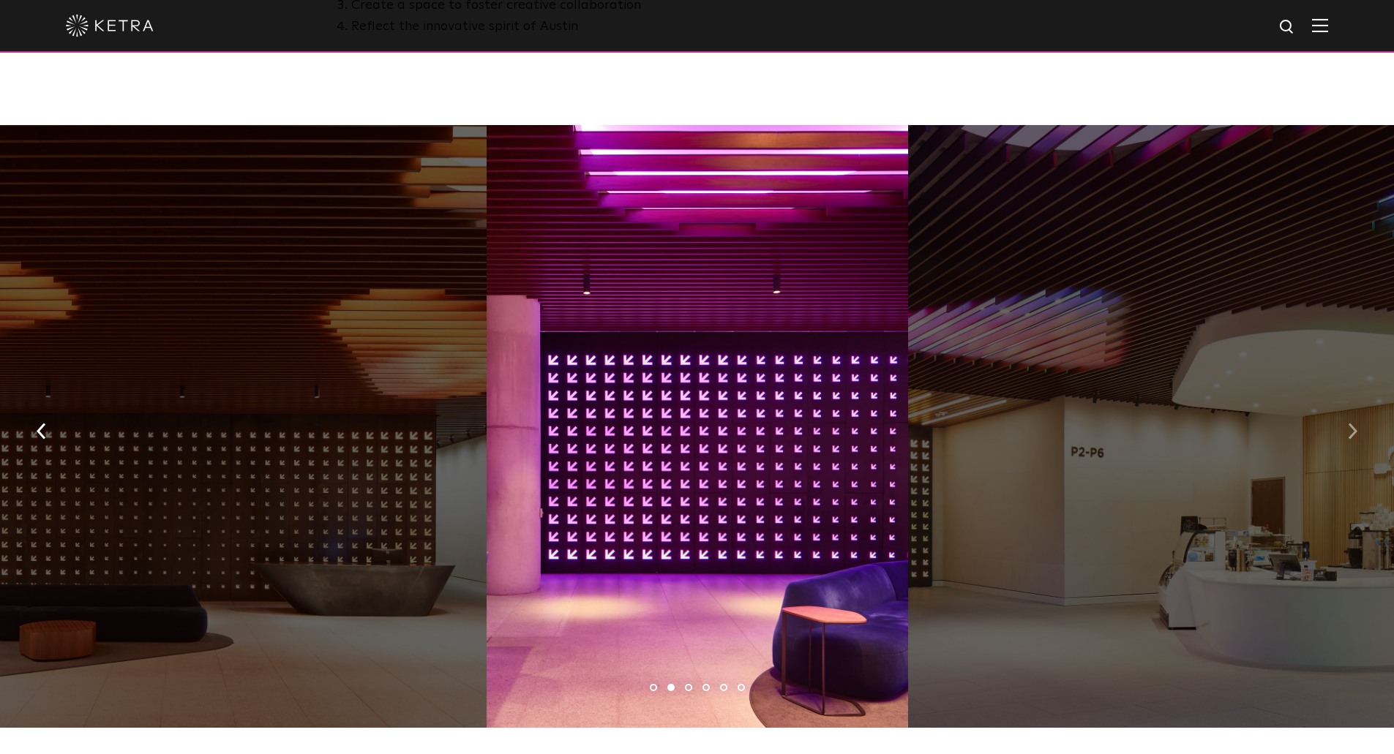
click at [1354, 413] on button "button" at bounding box center [1352, 430] width 31 height 50
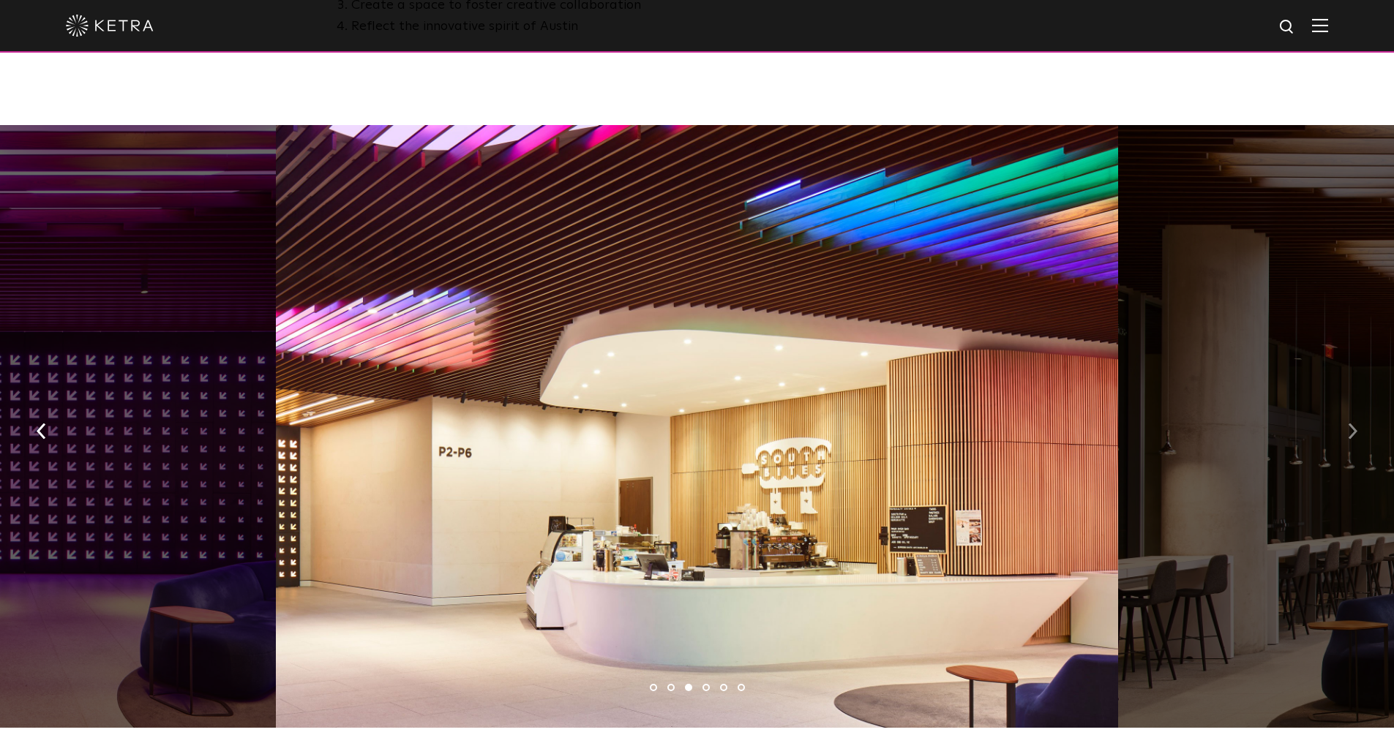
click at [1354, 413] on button "button" at bounding box center [1352, 430] width 31 height 50
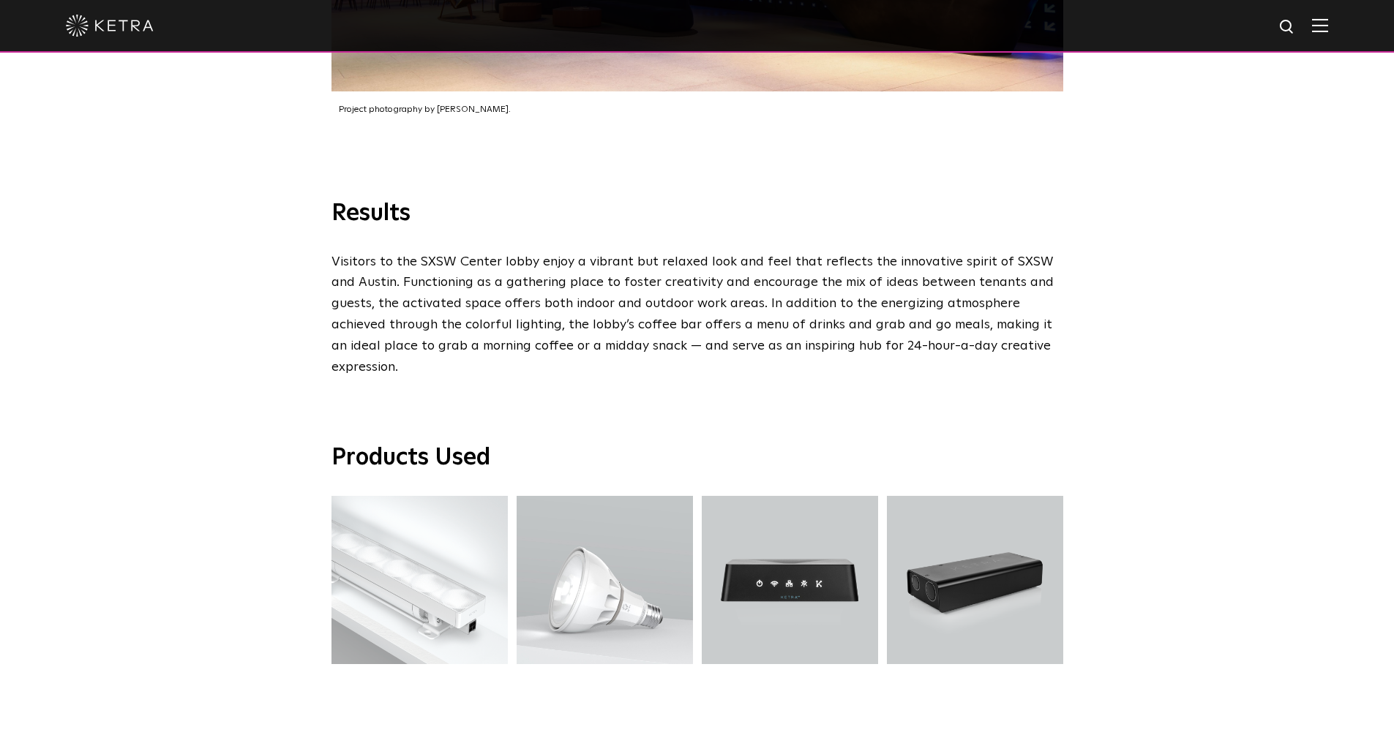
scroll to position [2780, 0]
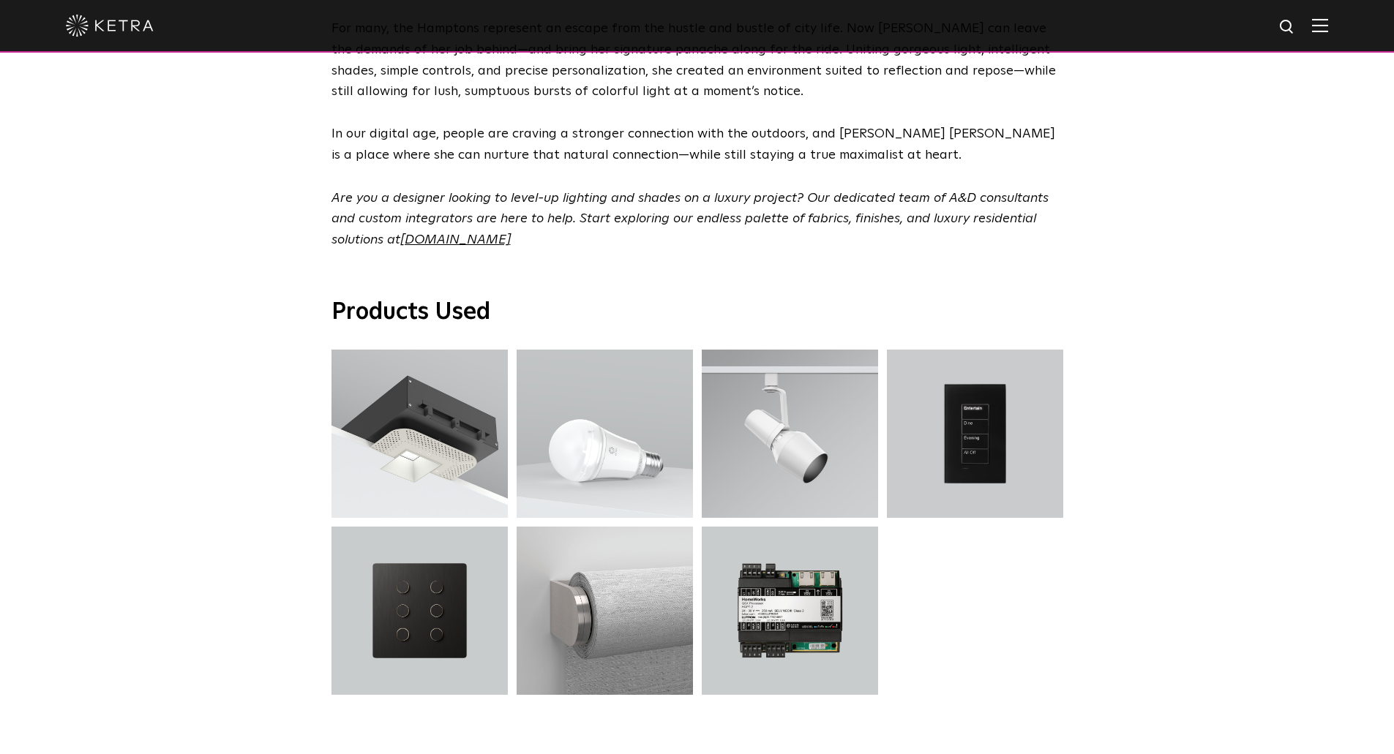
scroll to position [4682, 0]
